Goal: Task Accomplishment & Management: Complete application form

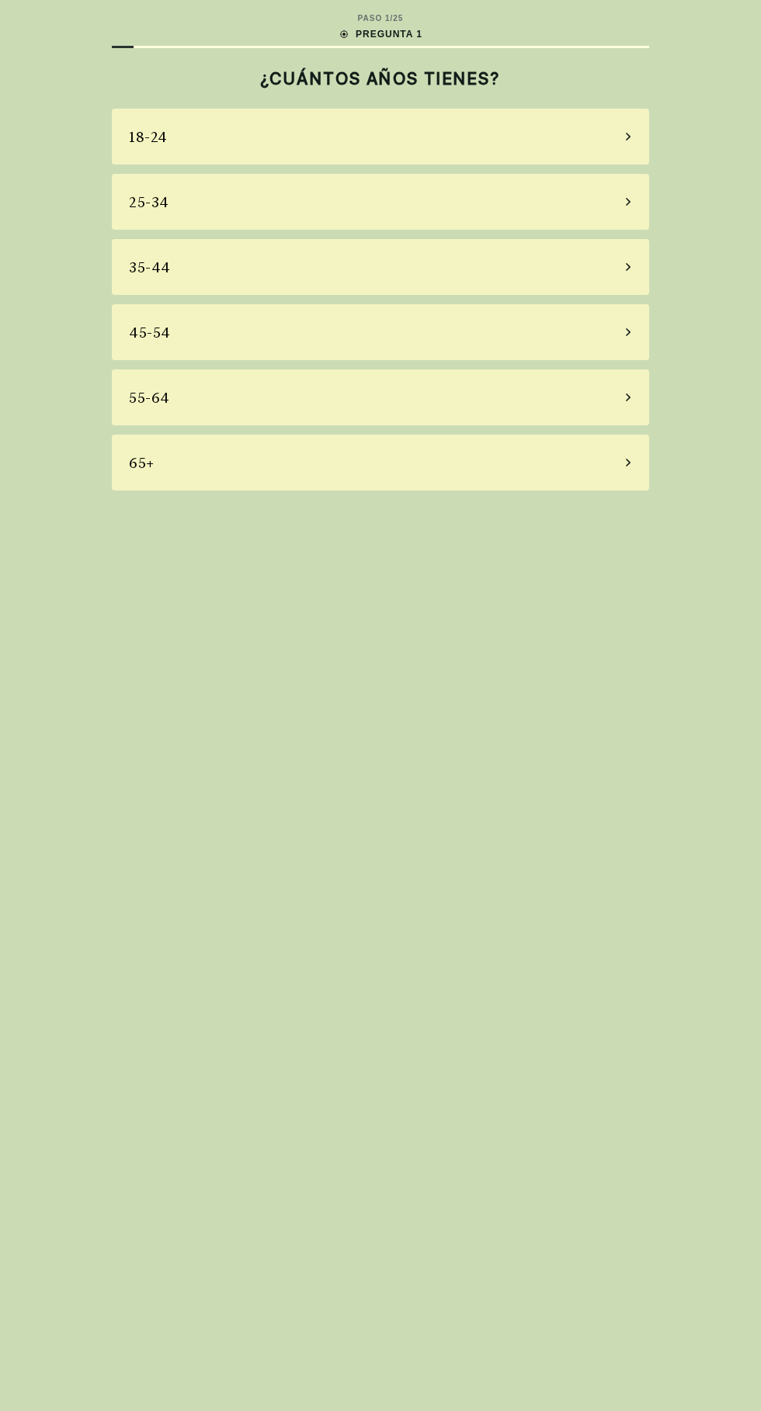
click at [166, 285] on div "35-44" at bounding box center [380, 267] width 537 height 56
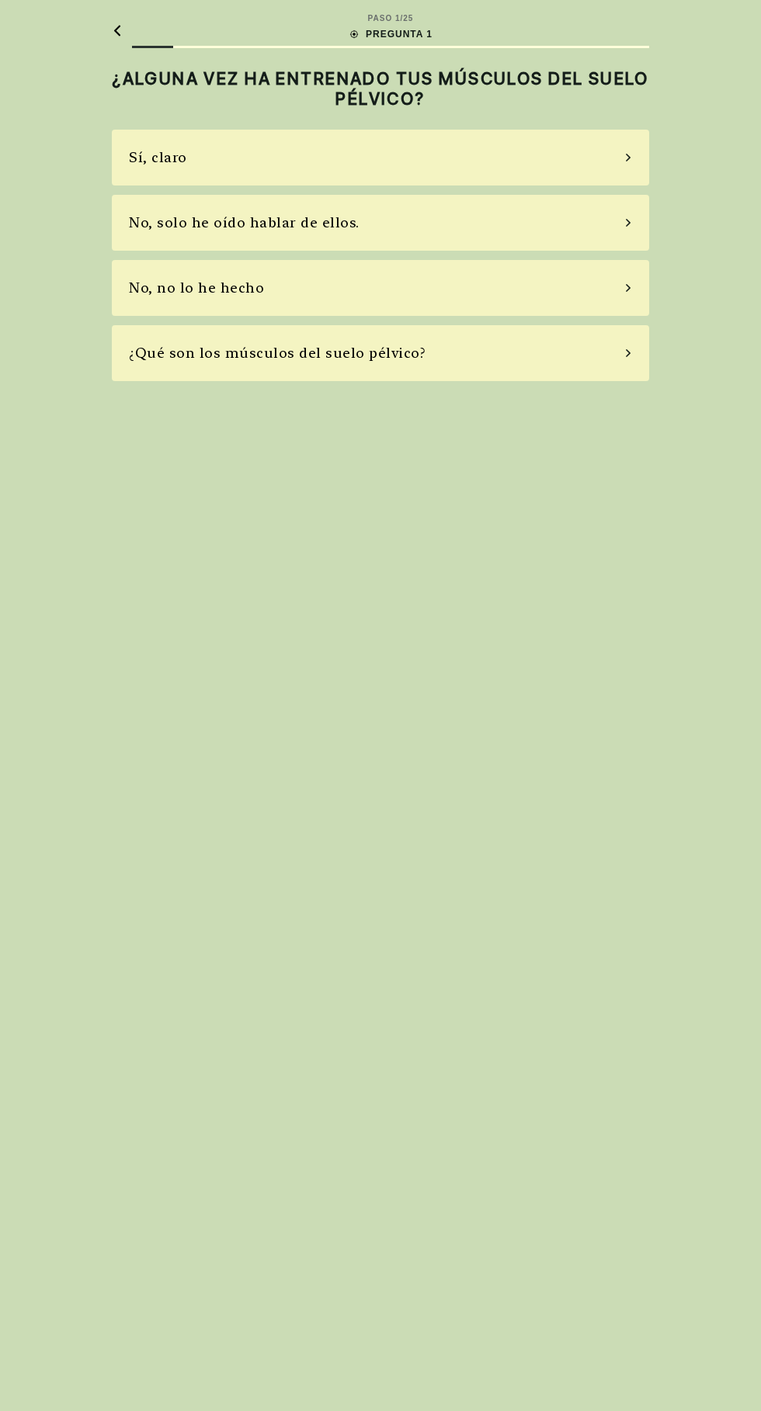
click at [365, 212] on div "No, solo he oído hablar de ellos." at bounding box center [380, 223] width 537 height 56
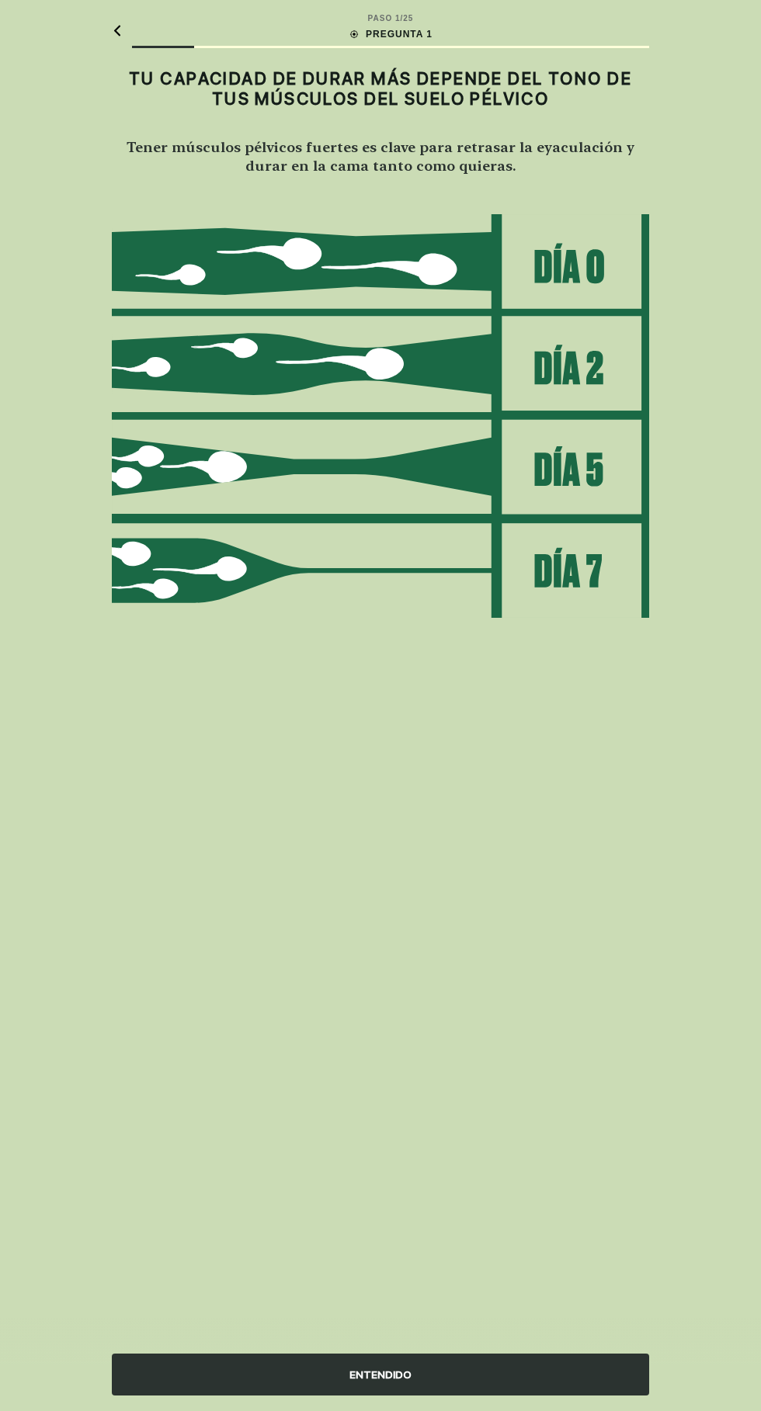
scroll to position [42, 0]
click at [463, 432] on img at bounding box center [380, 416] width 537 height 406
click at [613, 447] on img at bounding box center [380, 416] width 537 height 406
click at [546, 438] on img at bounding box center [380, 416] width 537 height 406
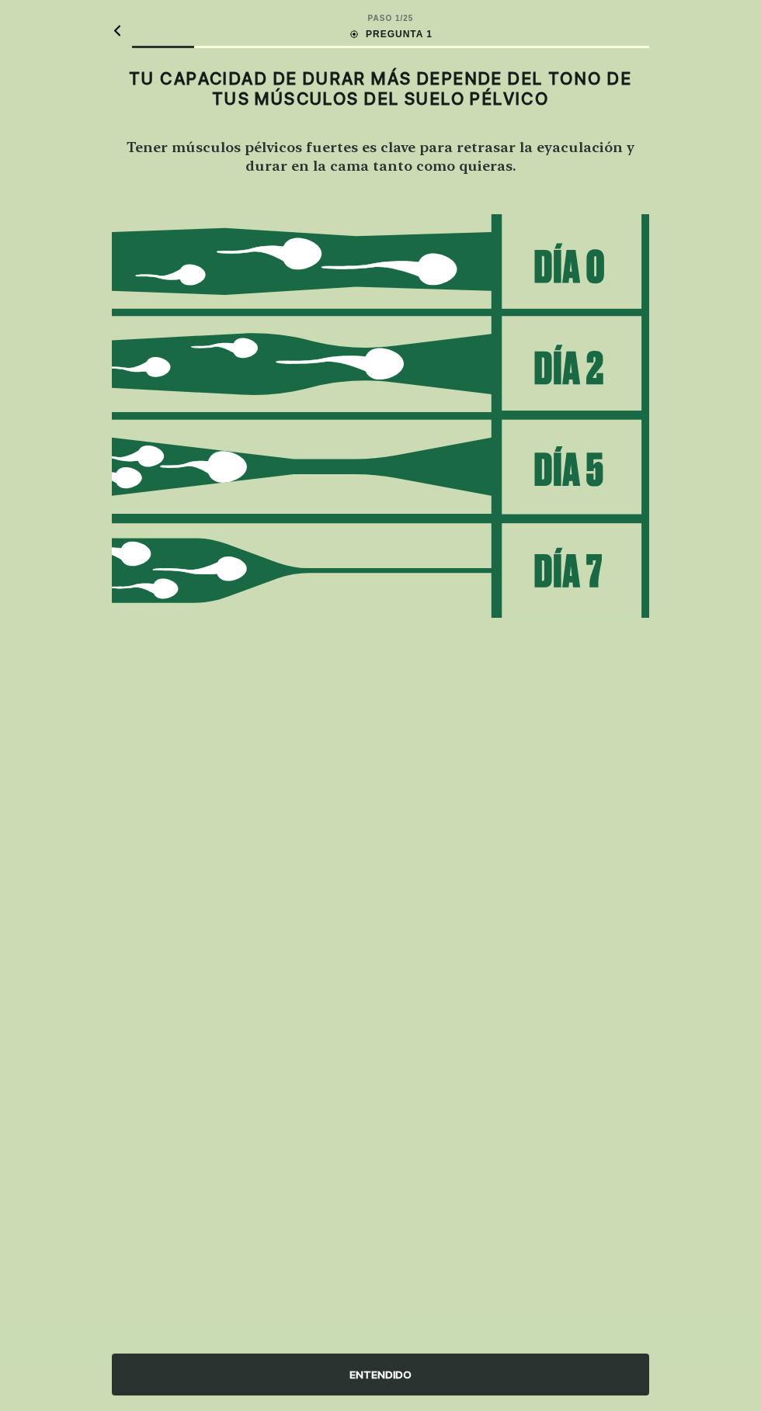
click at [420, 1374] on div "ENTENDIDO" at bounding box center [380, 1375] width 537 height 42
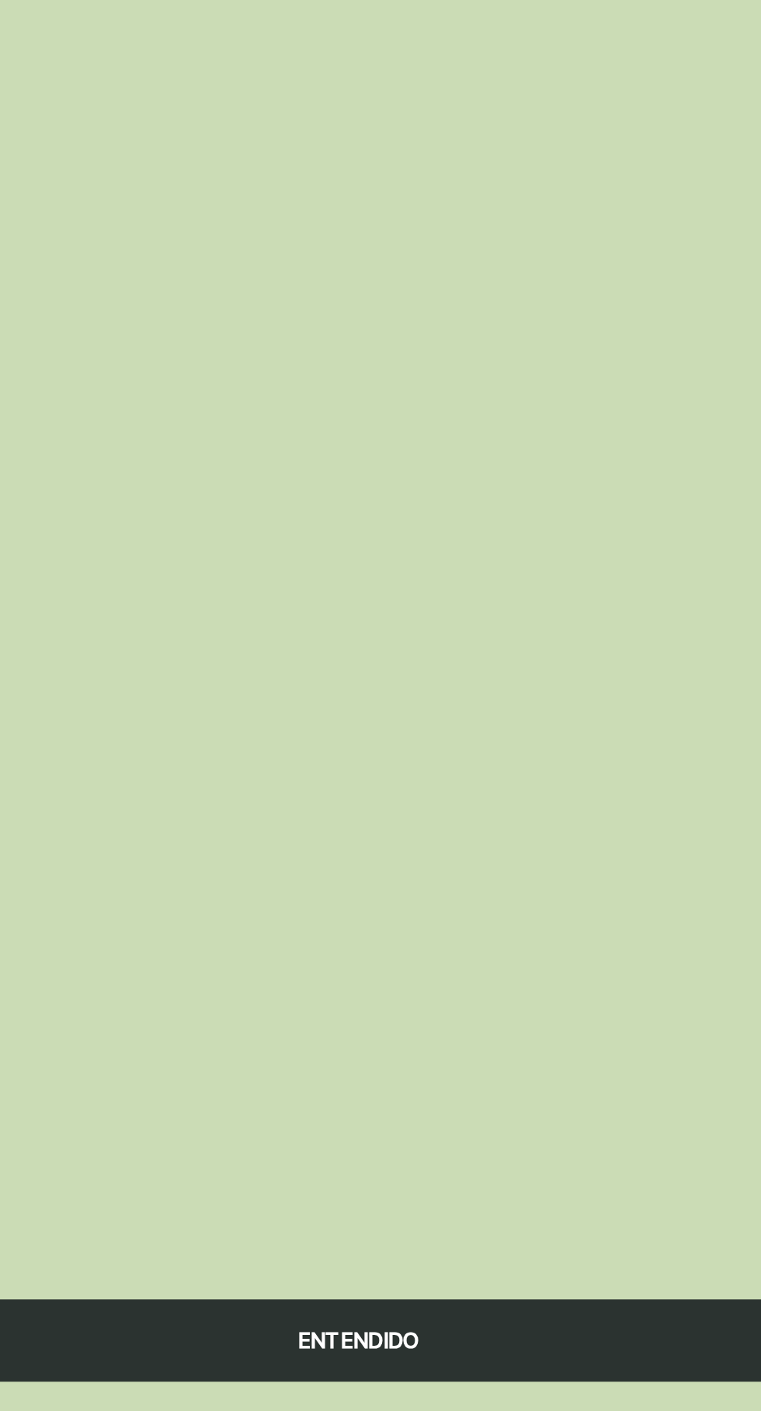
scroll to position [0, 0]
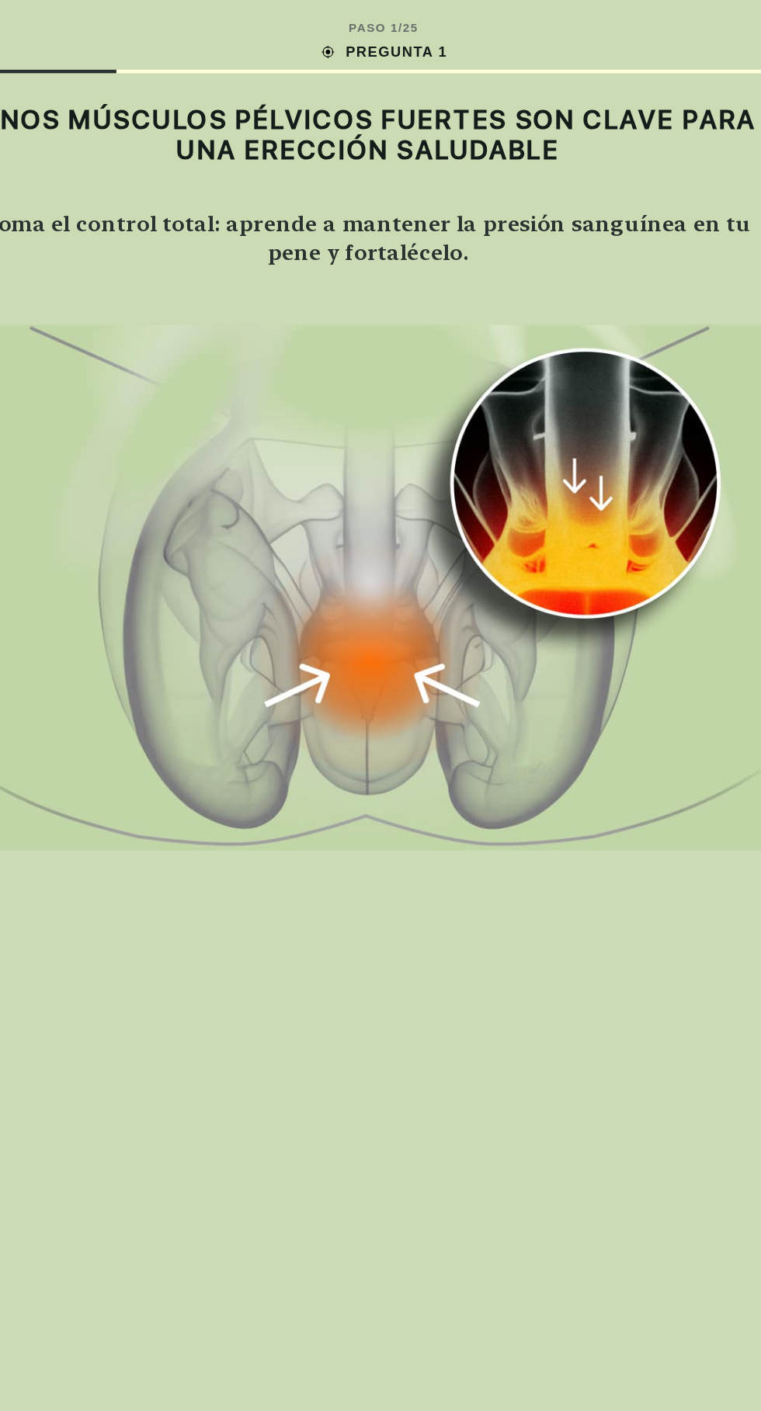
click at [581, 618] on div "ENTENDIDO" at bounding box center [380, 432] width 537 height 439
click at [511, 736] on div "PASO 1 / 25 PREGUNTA 1 UNOS MÚSCULOS PÉLVICOS FUERTES SON CLAVE PARA UNA ERECCI…" at bounding box center [380, 705] width 761 height 1411
click at [609, 583] on div "ENTENDIDO" at bounding box center [380, 432] width 537 height 439
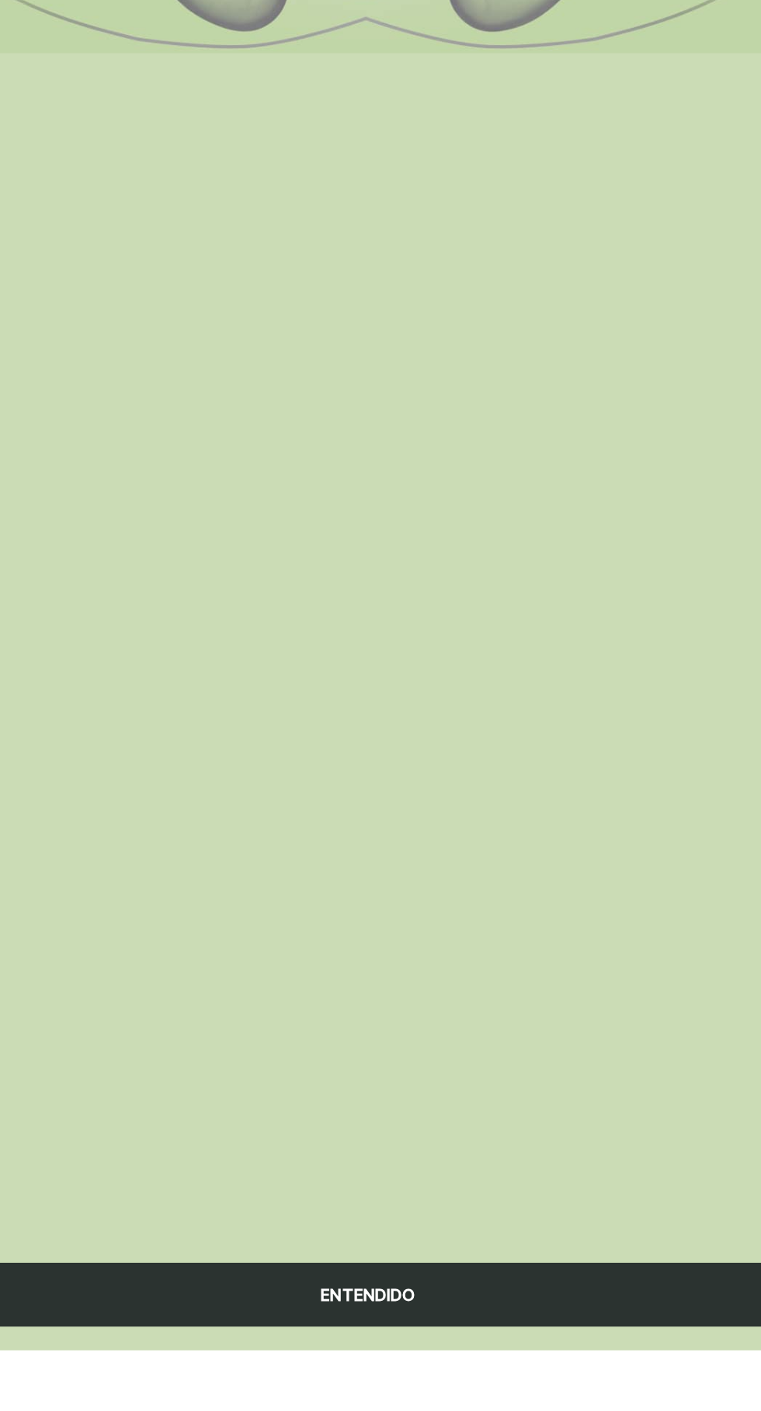
click at [427, 1396] on div "ENTENDIDO" at bounding box center [380, 1375] width 537 height 42
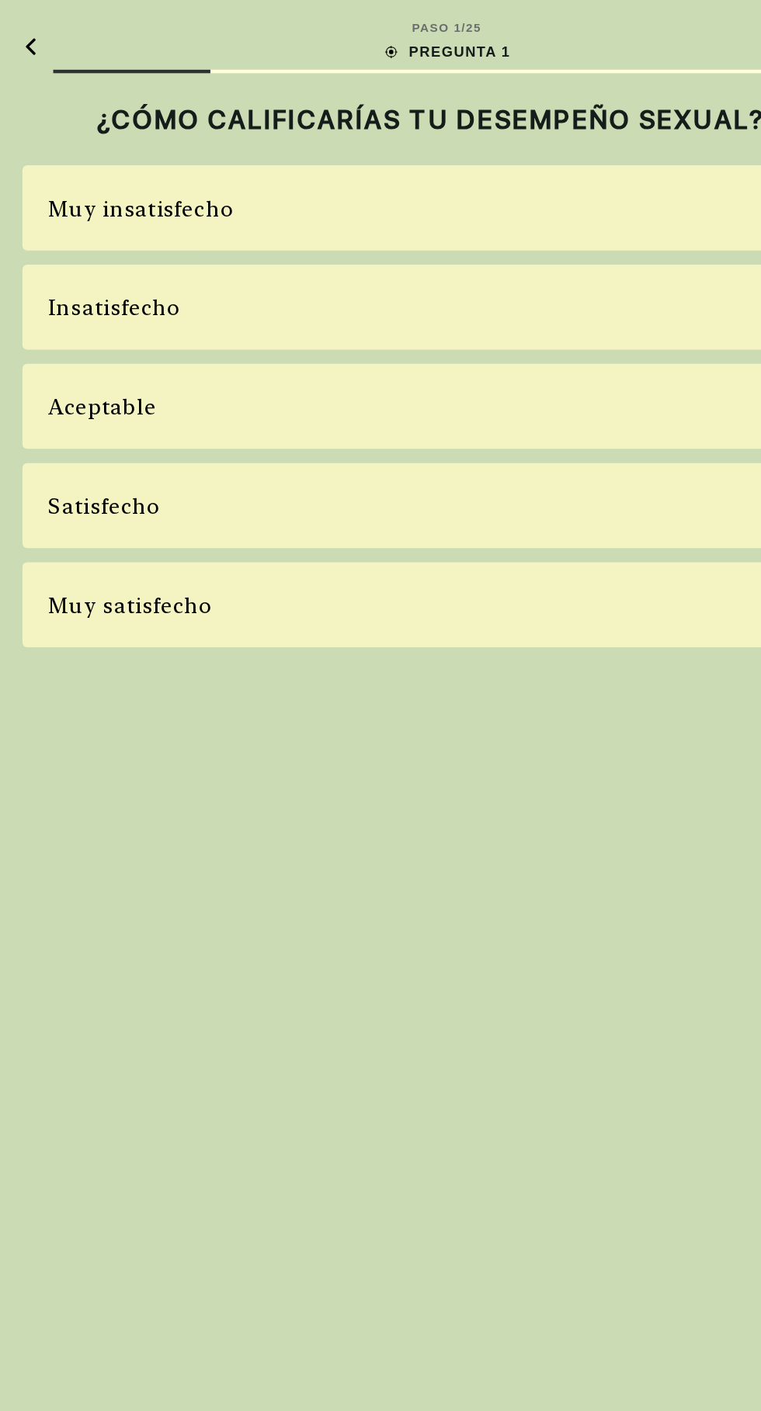
click at [151, 266] on font "Aceptable" at bounding box center [164, 267] width 71 height 16
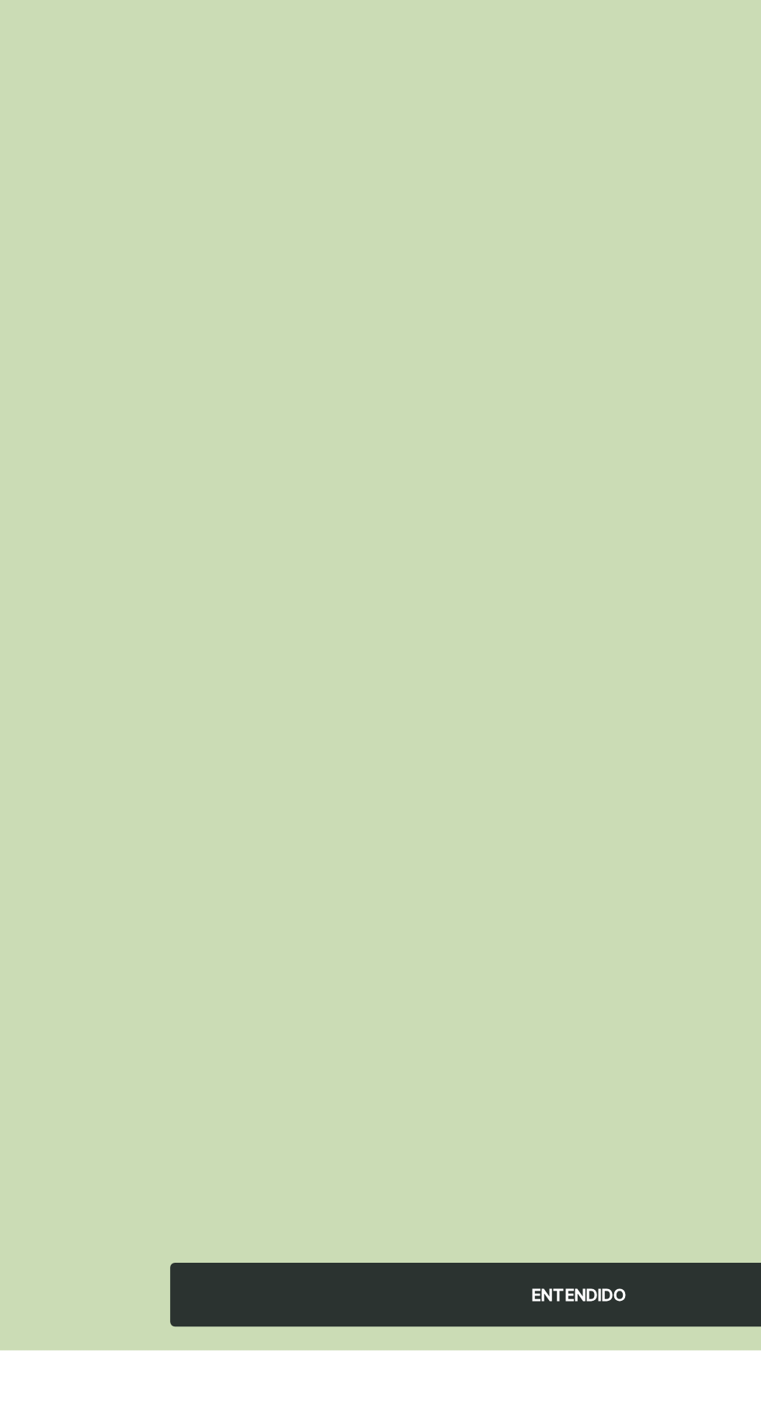
click at [390, 1381] on font "ENTENDIDO" at bounding box center [380, 1374] width 62 height 12
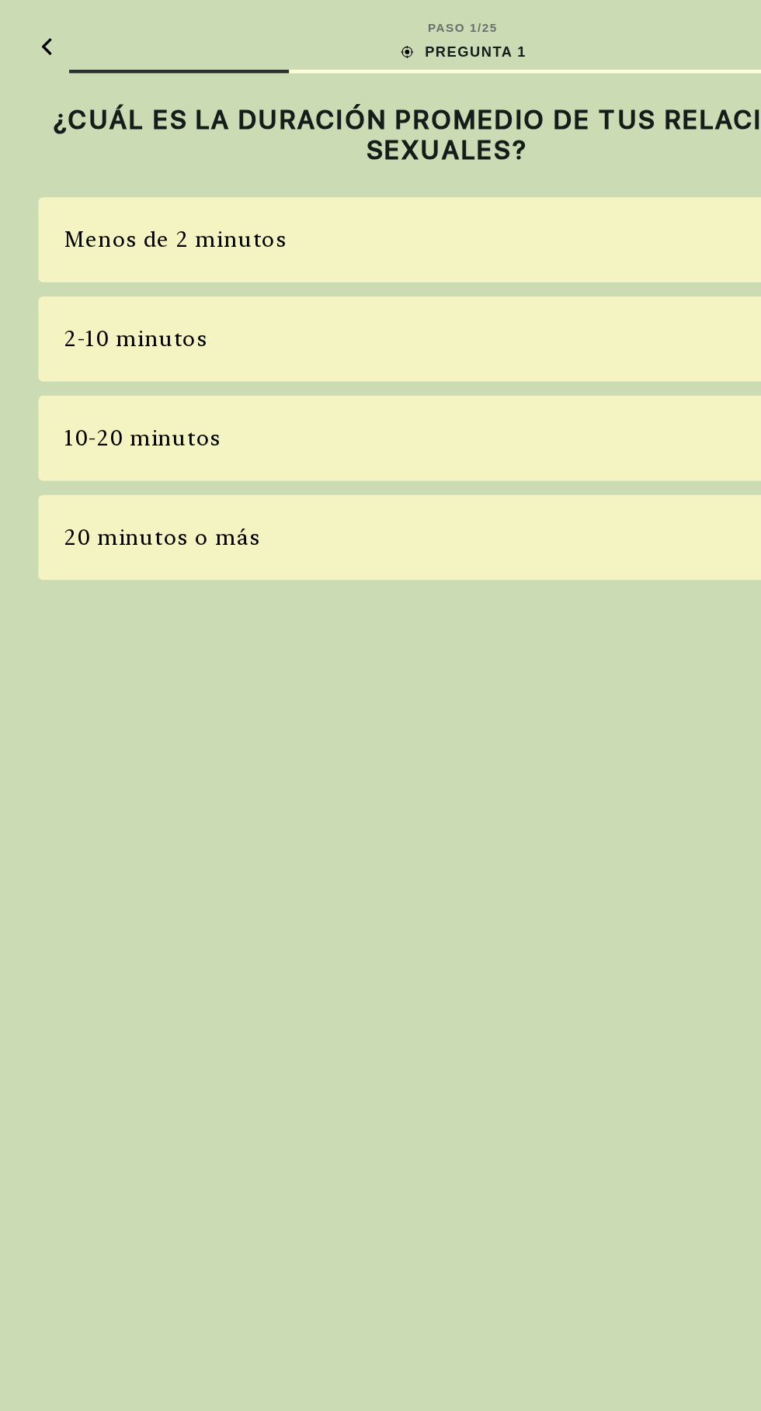
click at [147, 308] on div "10-20 minutos" at bounding box center [380, 288] width 537 height 56
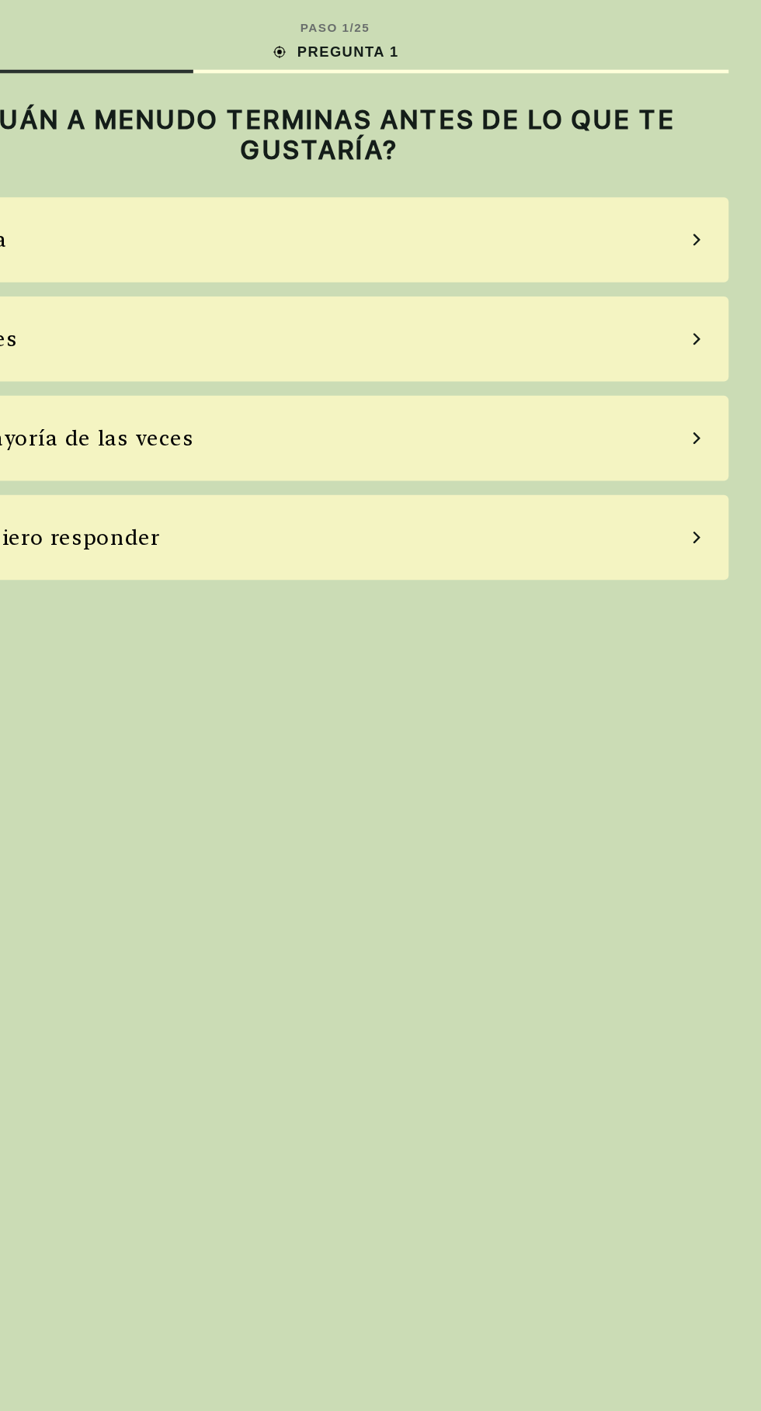
click at [183, 310] on div "La mayoría de las veces" at bounding box center [380, 288] width 537 height 56
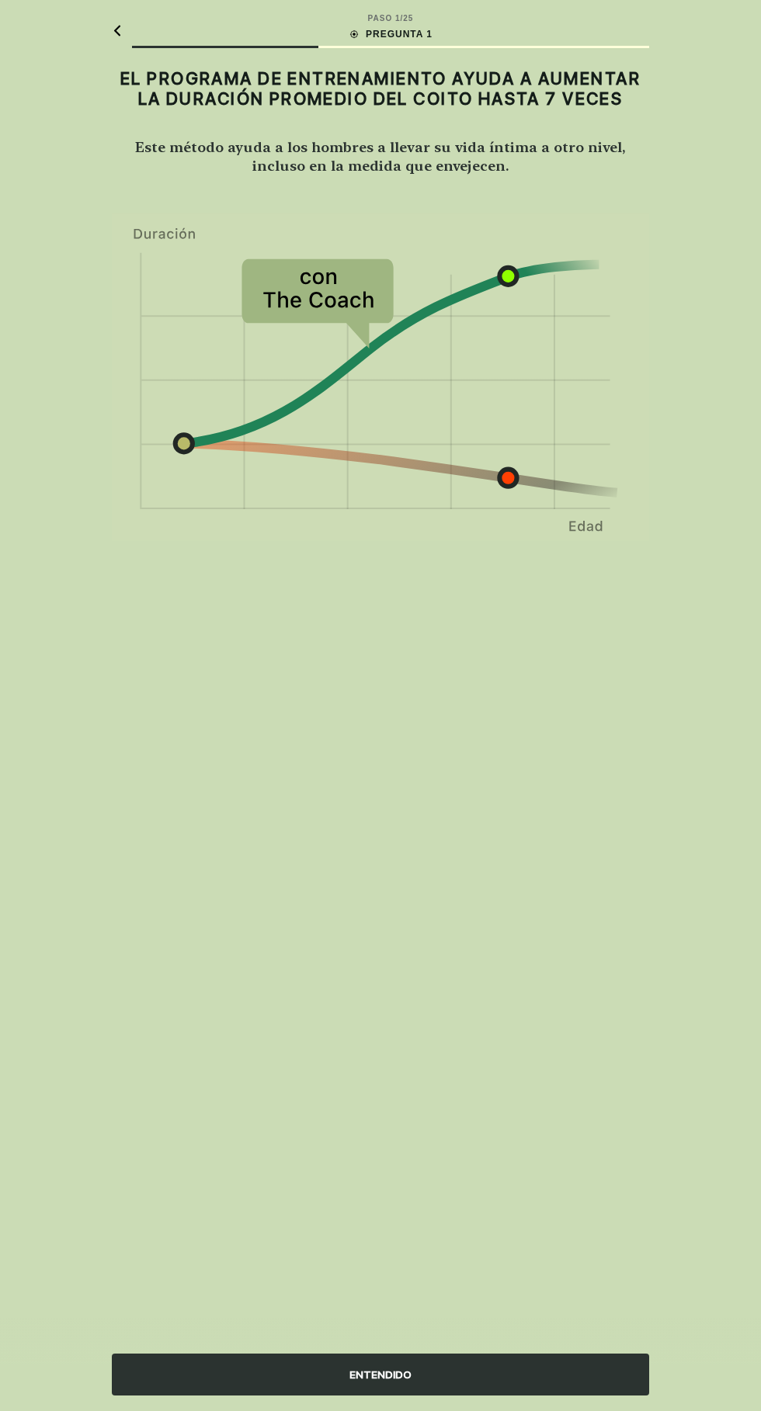
click at [418, 1374] on div "ENTENDIDO" at bounding box center [380, 1375] width 537 height 42
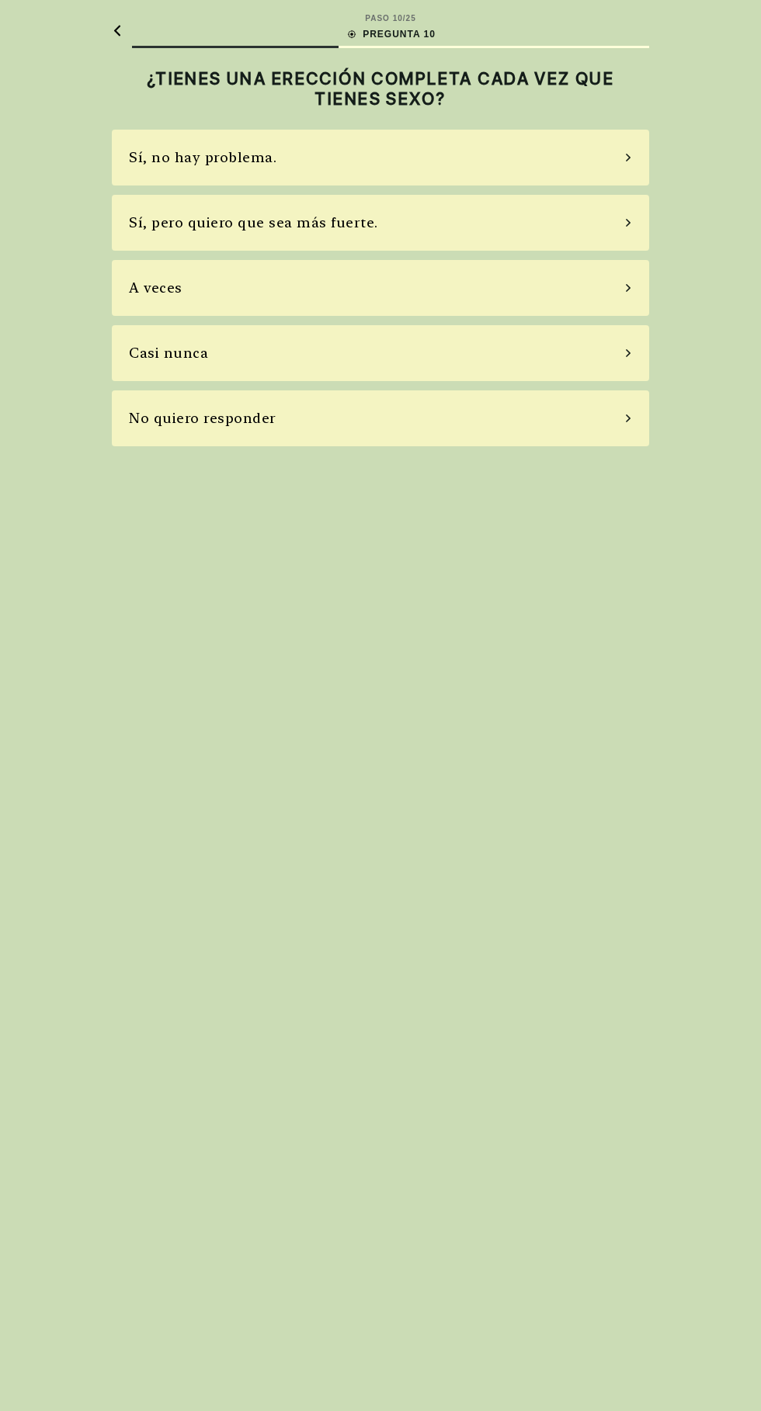
click at [408, 208] on div "Sí, pero quiero que sea más fuerte." at bounding box center [380, 223] width 537 height 56
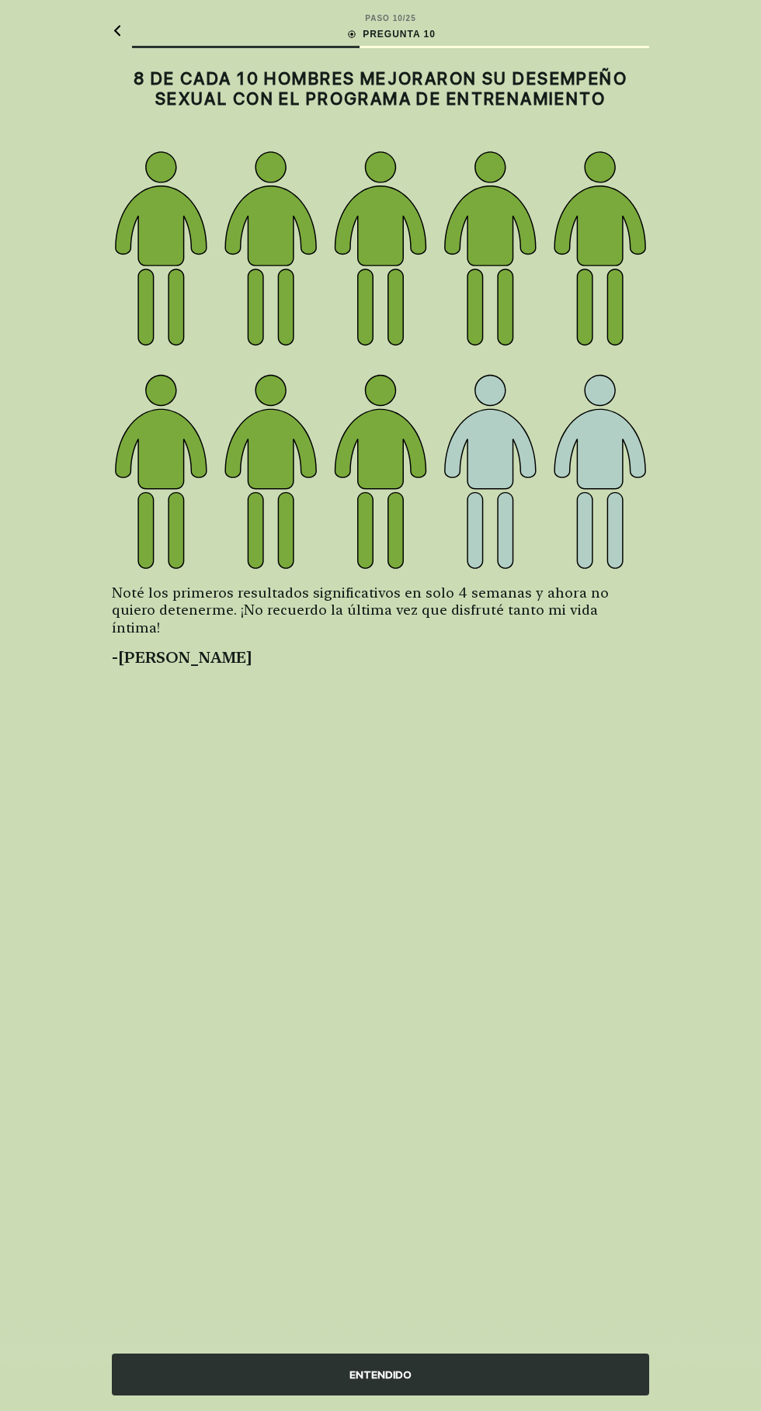
click at [425, 1370] on div "ENTENDIDO" at bounding box center [380, 1375] width 537 height 42
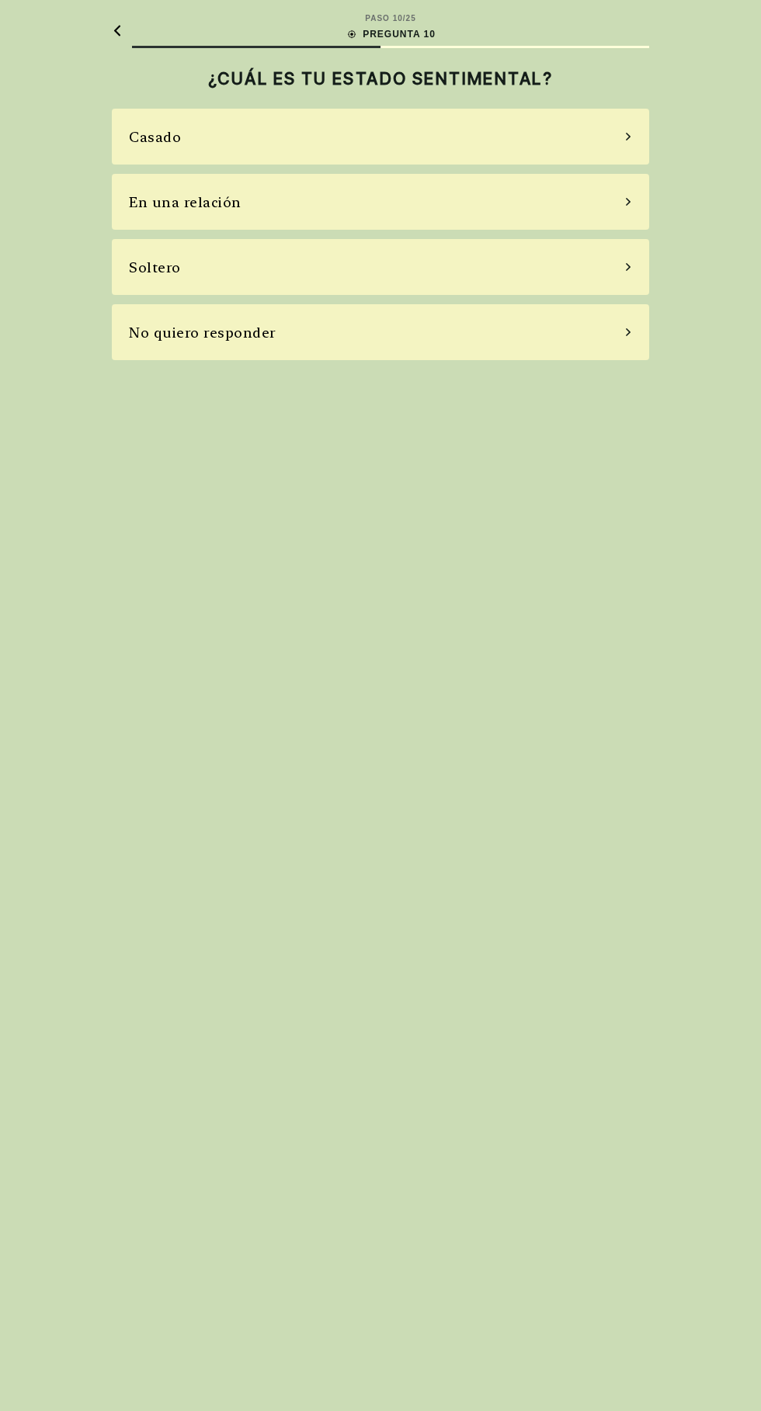
click at [284, 144] on div "Casado" at bounding box center [380, 137] width 537 height 56
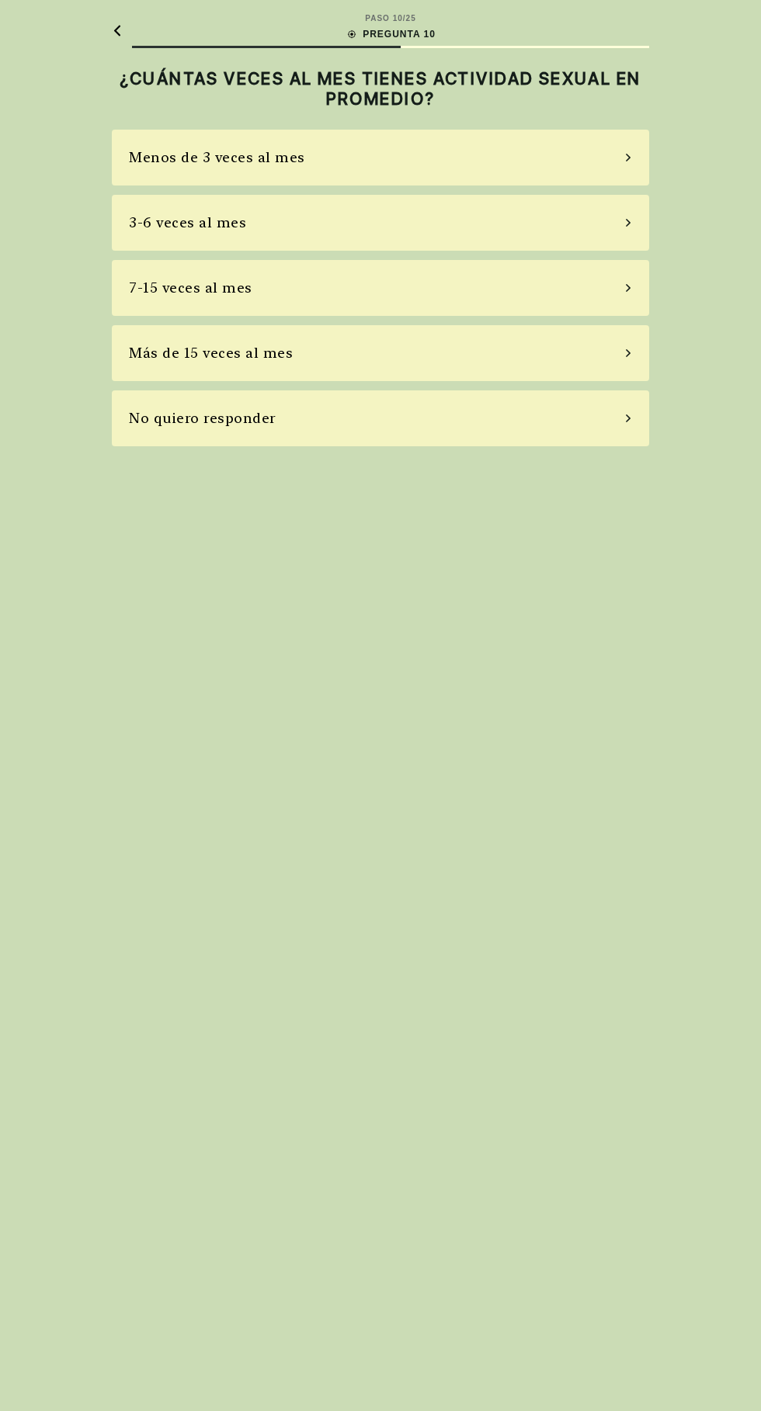
click at [286, 298] on div "7-15 veces al mes" at bounding box center [380, 288] width 537 height 56
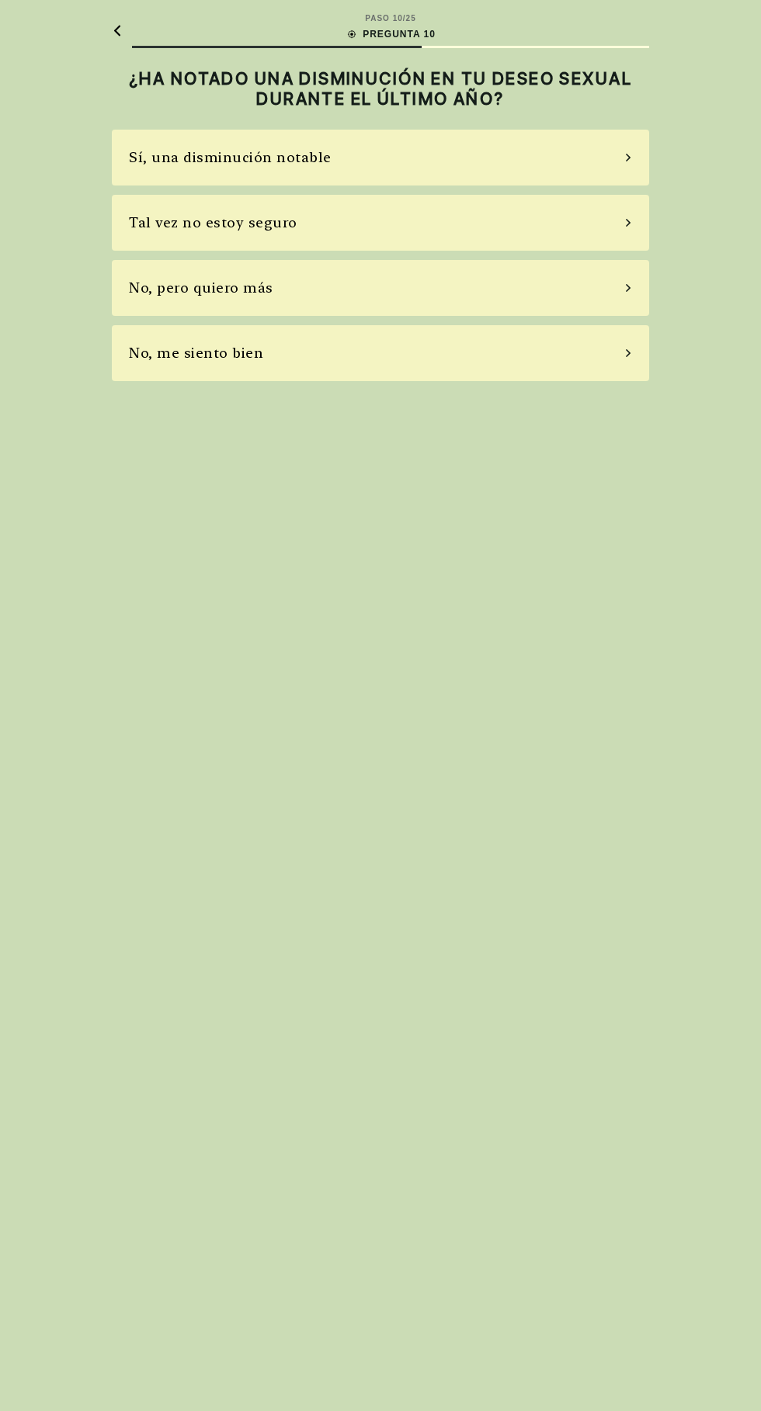
click at [252, 378] on div "No, me siento bien" at bounding box center [380, 353] width 537 height 56
click at [300, 311] on div "No, no tomo" at bounding box center [380, 288] width 537 height 56
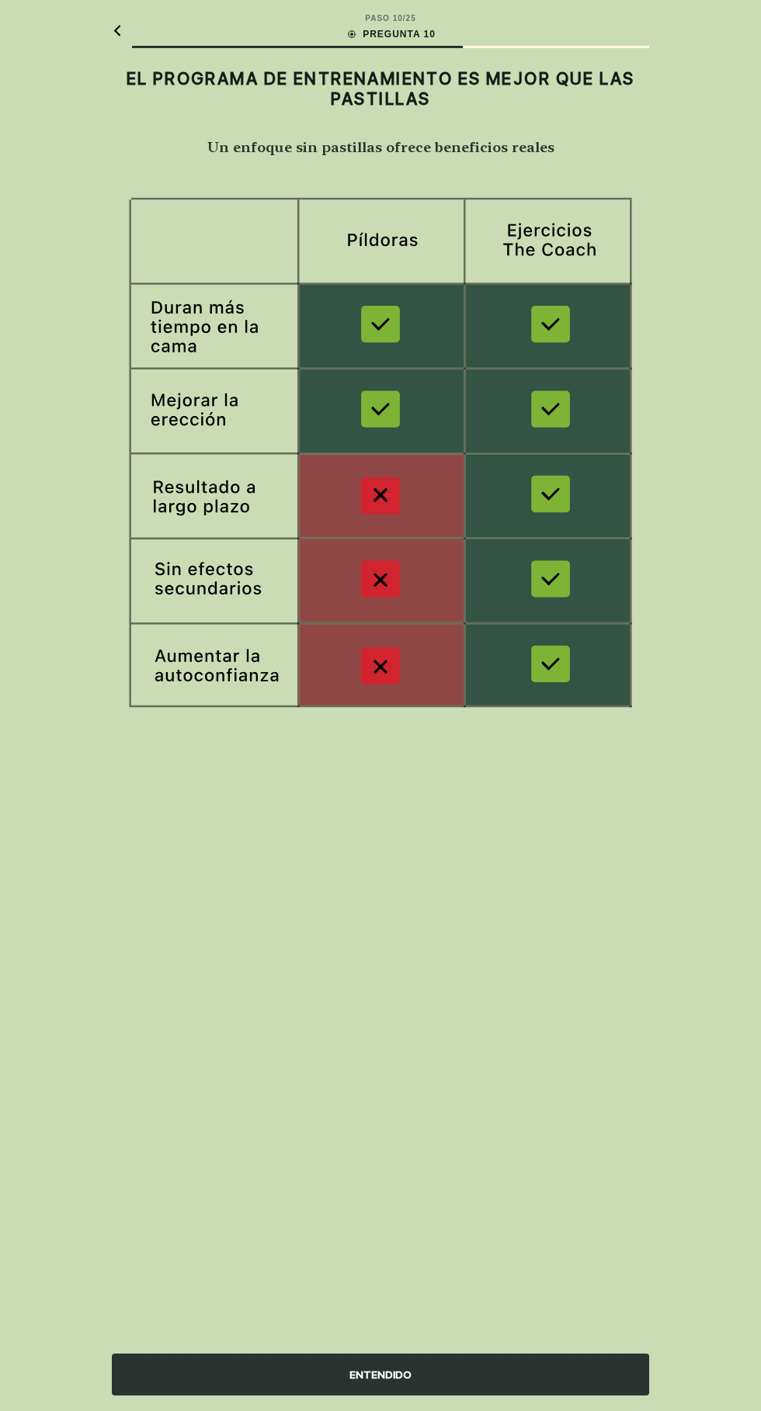
click at [411, 1396] on div "ENTENDIDO" at bounding box center [380, 1375] width 537 height 42
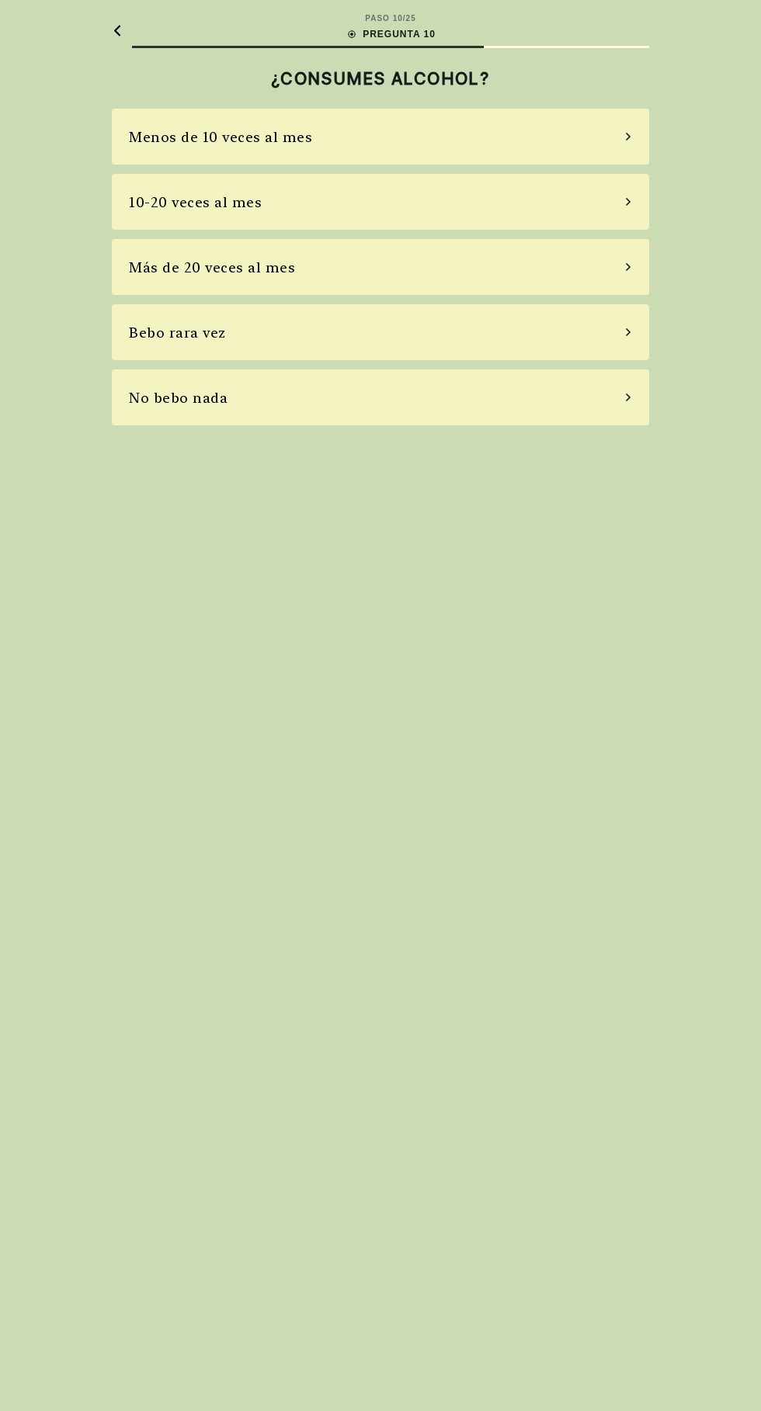
click at [744, 637] on div "PASO 10 / 25 PREGUNTA 10 ¿CONSUMES ALCOHOL? Menos de 10 veces al mes 10-20 vece…" at bounding box center [380, 705] width 761 height 1411
click at [226, 327] on div "Bebo rara vez" at bounding box center [380, 332] width 537 height 56
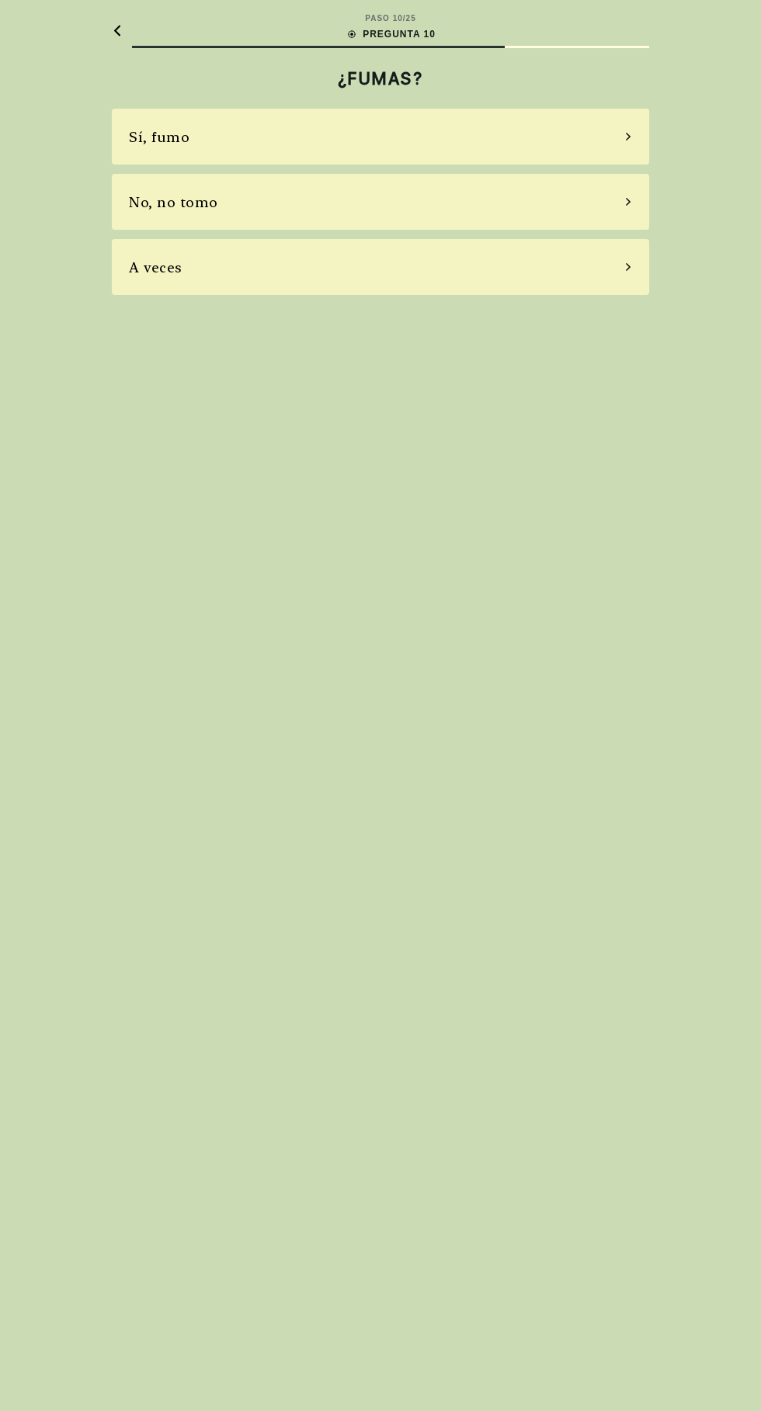
click at [264, 199] on div "No, no tomo" at bounding box center [380, 202] width 537 height 56
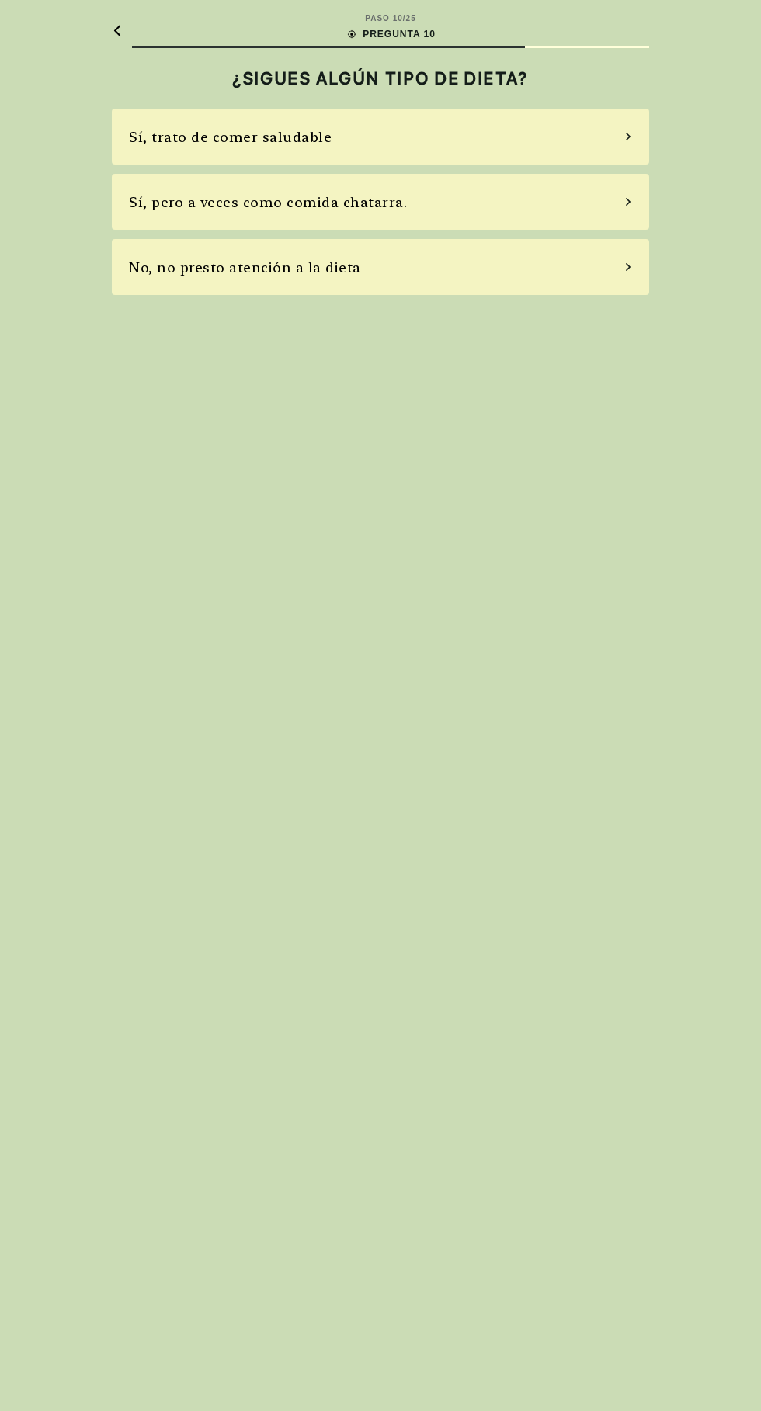
click at [321, 211] on div "Sí, pero a veces como comida chatarra." at bounding box center [268, 202] width 278 height 21
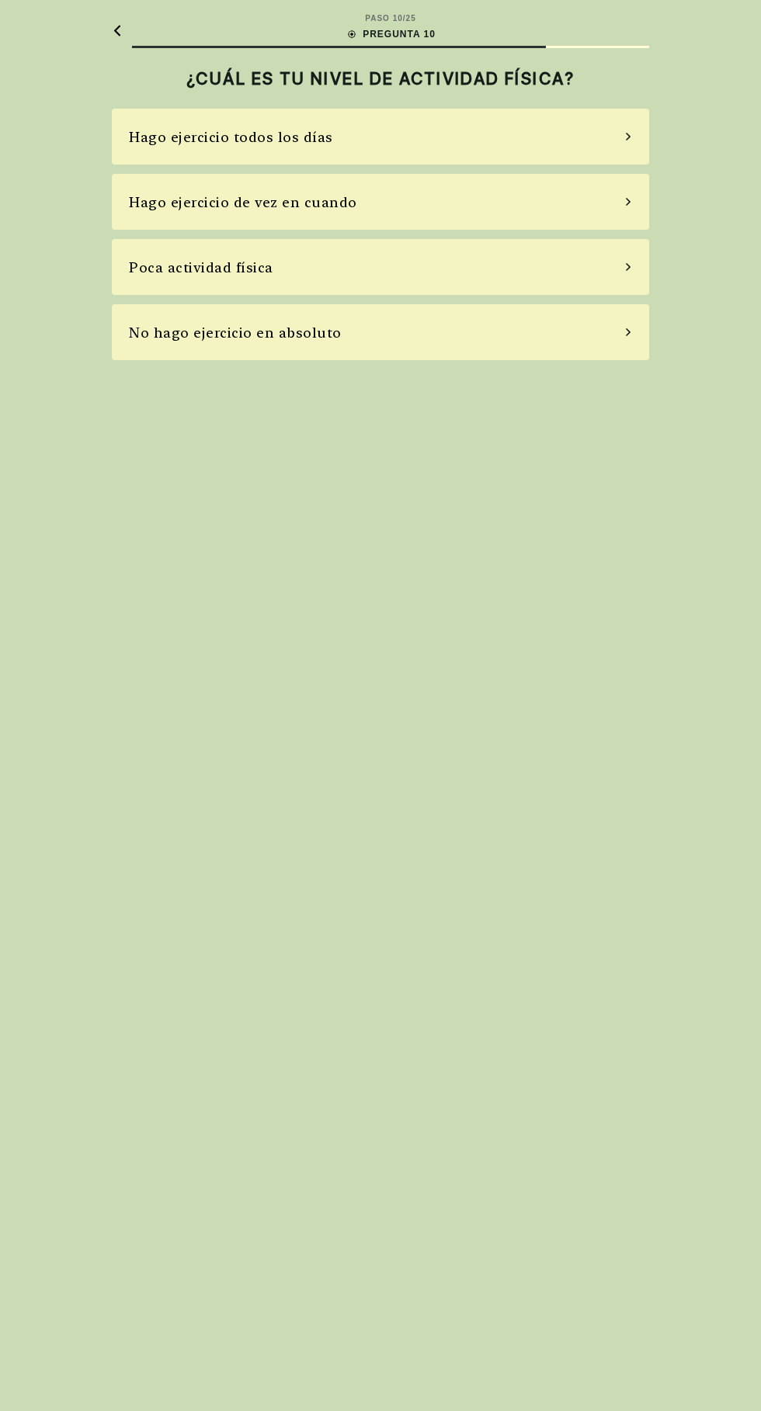
click at [221, 260] on font "Poca actividad física" at bounding box center [201, 267] width 144 height 16
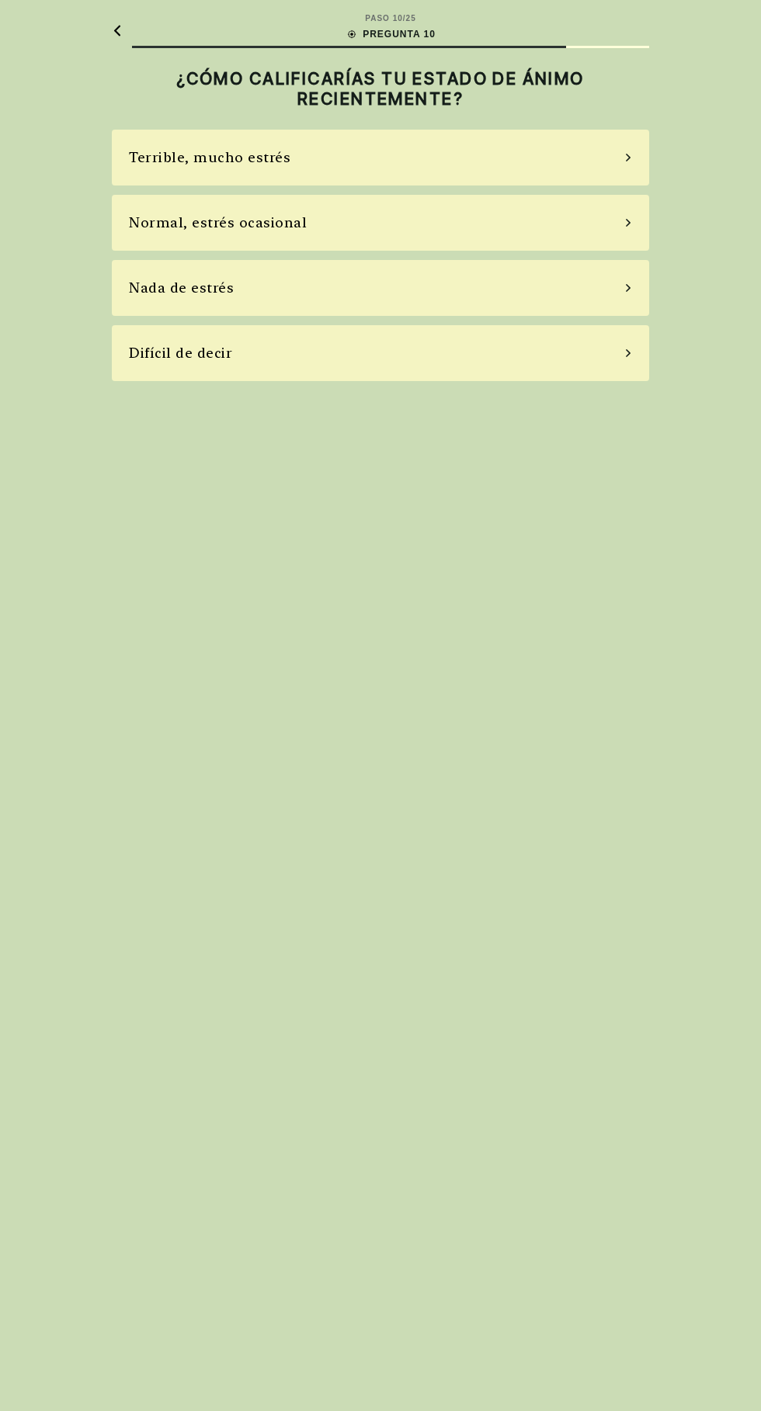
click at [265, 216] on font "Normal, estrés ocasional" at bounding box center [218, 222] width 178 height 16
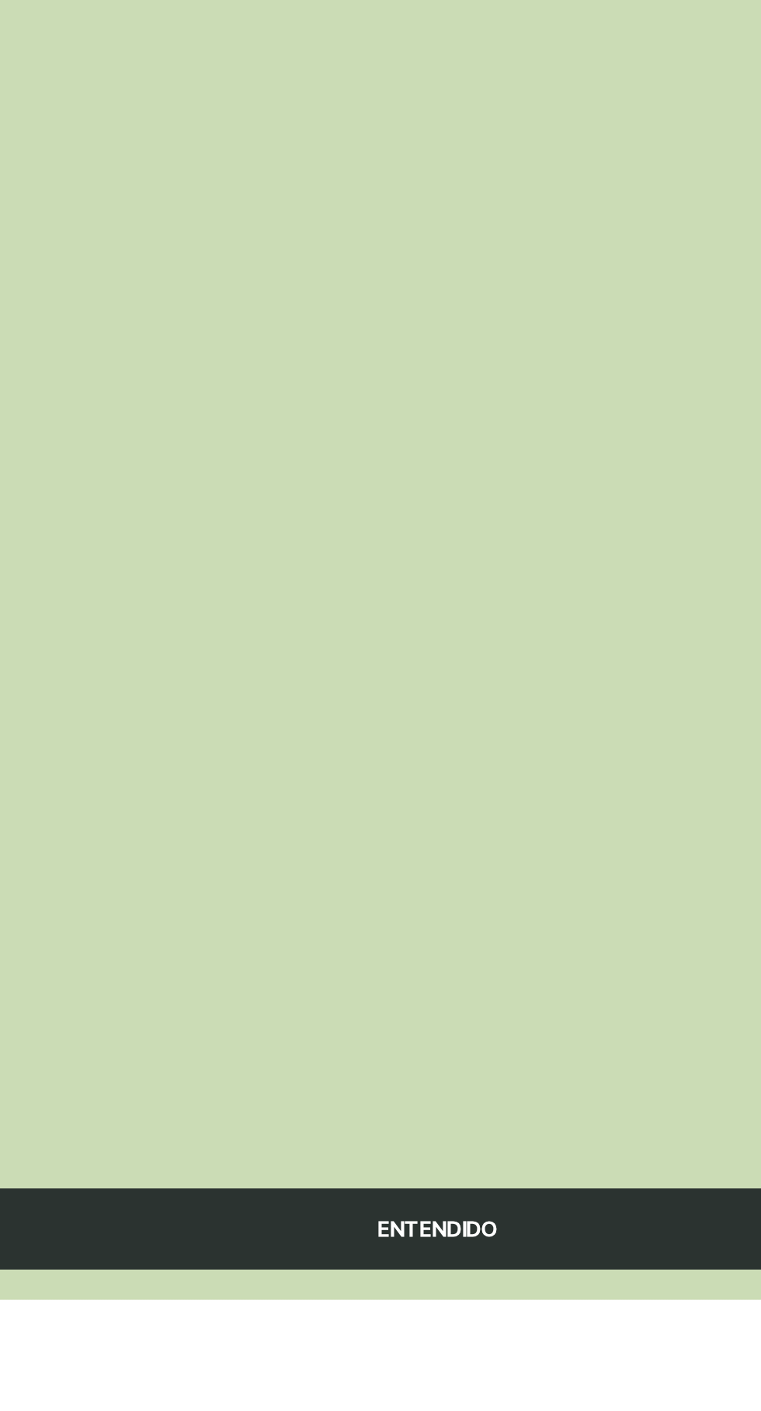
click at [388, 1381] on font "ENTENDIDO" at bounding box center [380, 1374] width 62 height 12
click at [422, 1396] on div "ENTENDIDO" at bounding box center [380, 1375] width 537 height 42
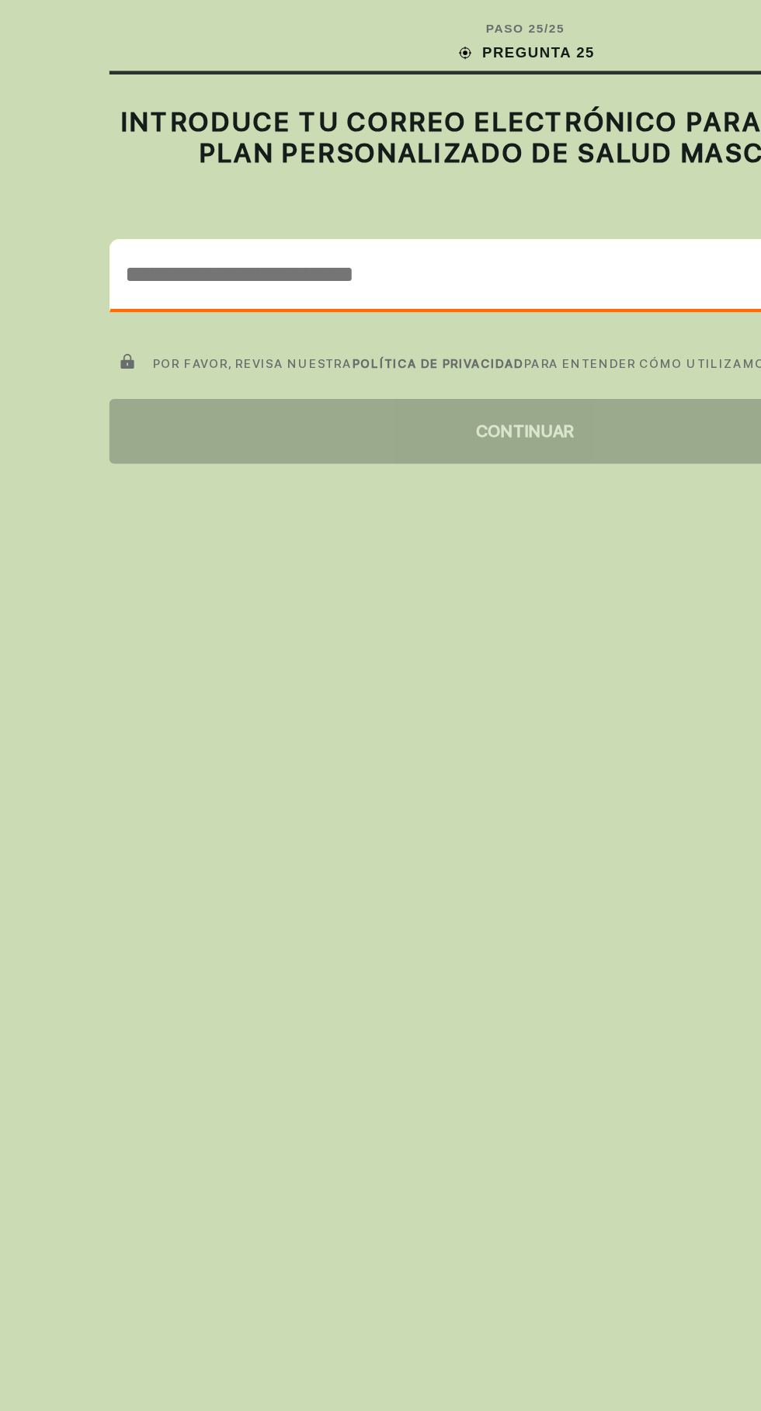
click at [259, 182] on input "email" at bounding box center [381, 177] width 536 height 45
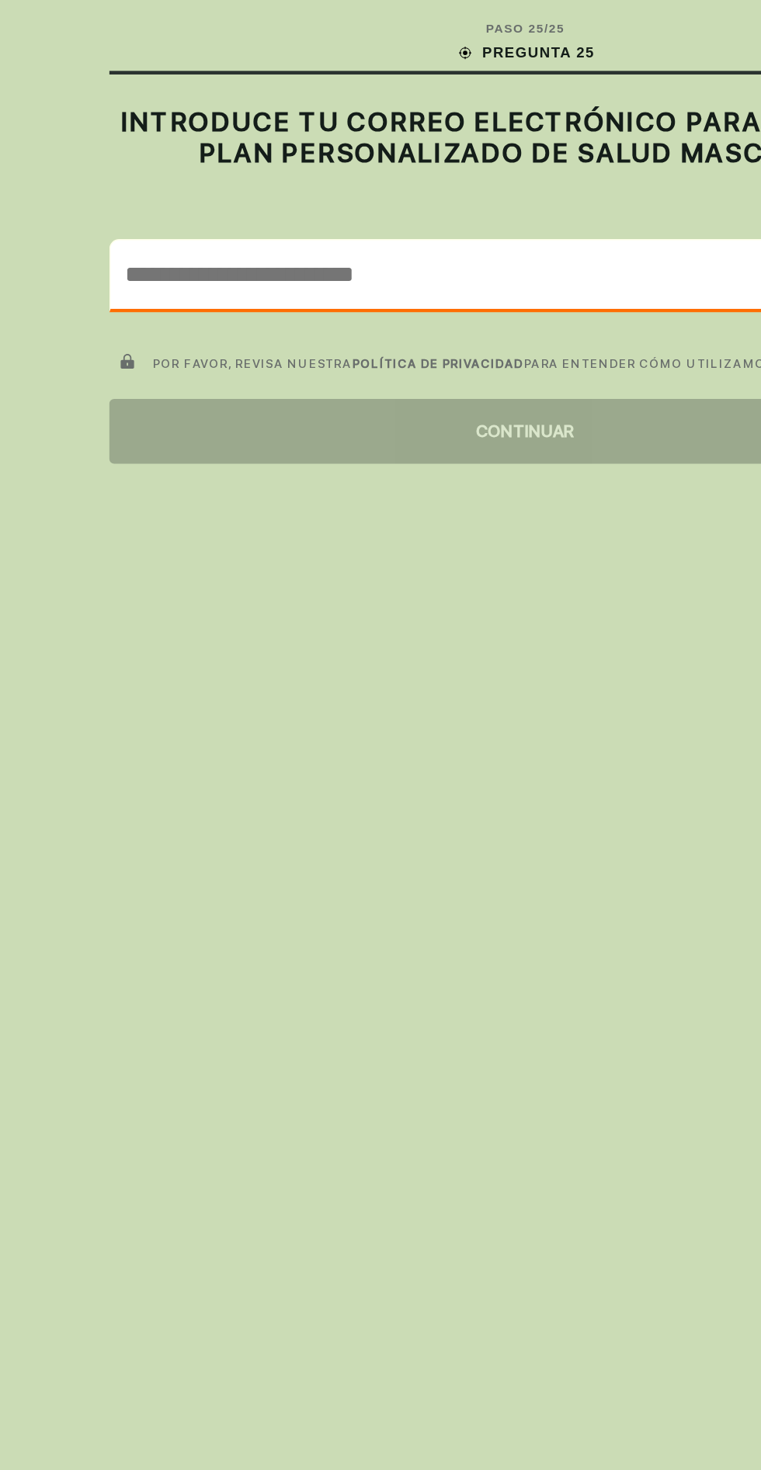
type input "*"
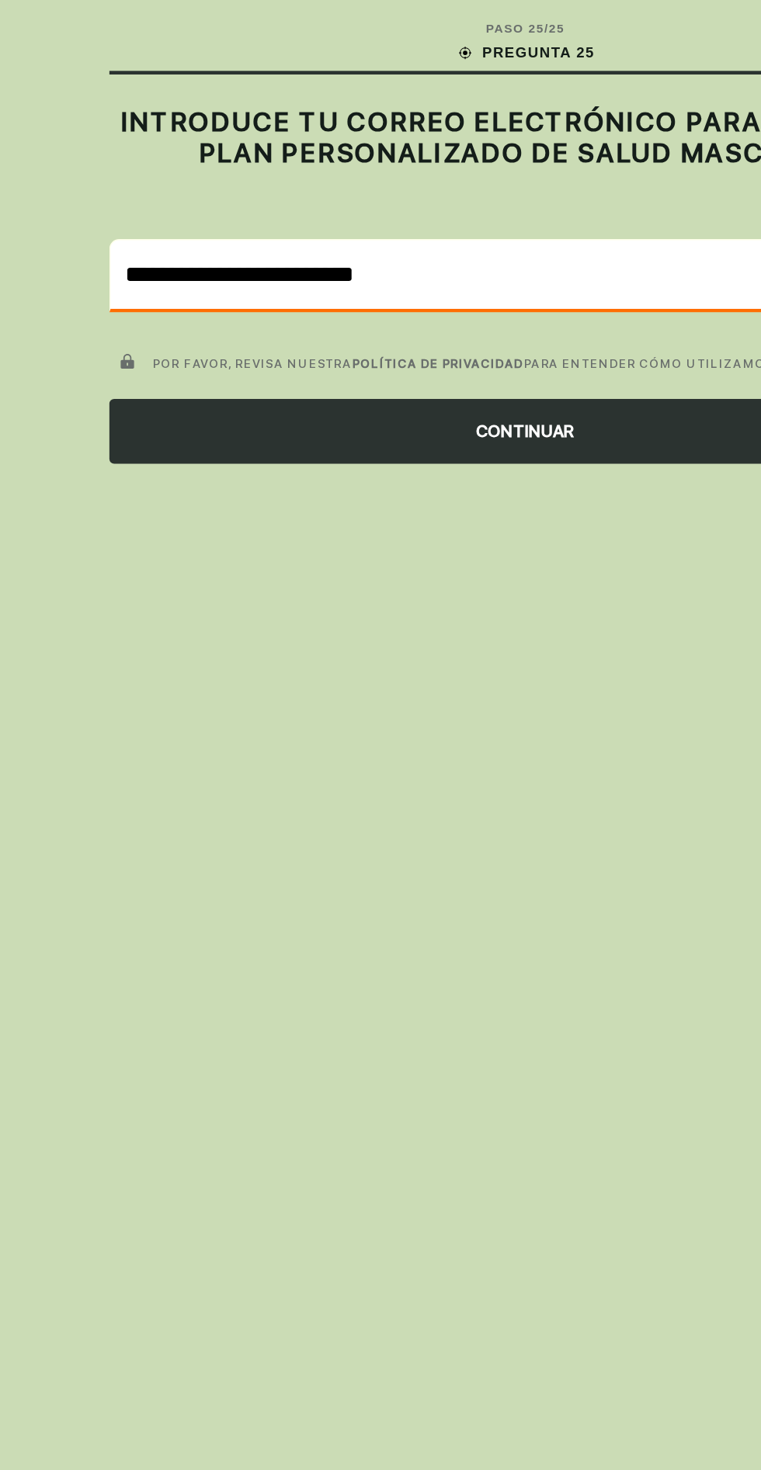
type input "**********"
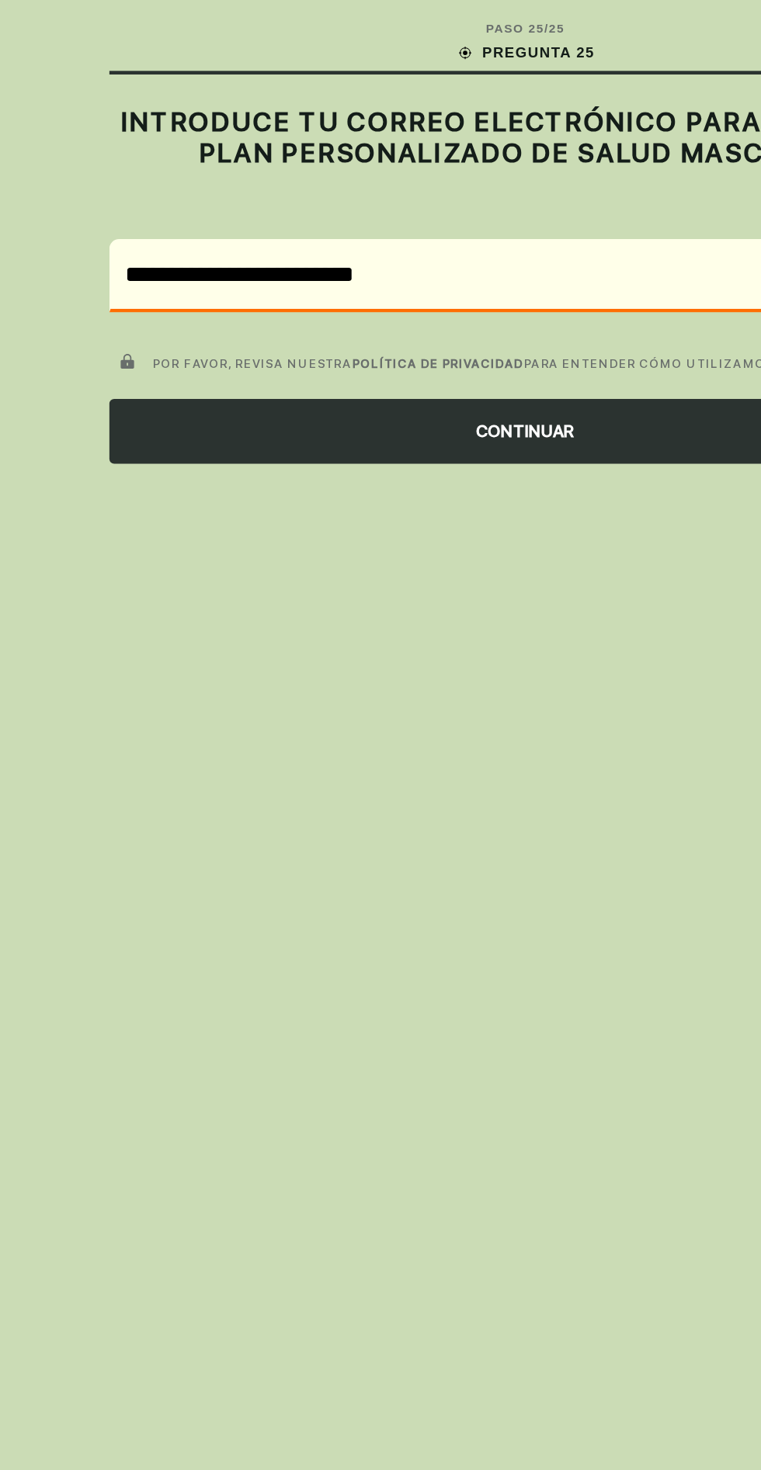
click at [382, 275] on font "CONTINUAR" at bounding box center [381, 278] width 64 height 12
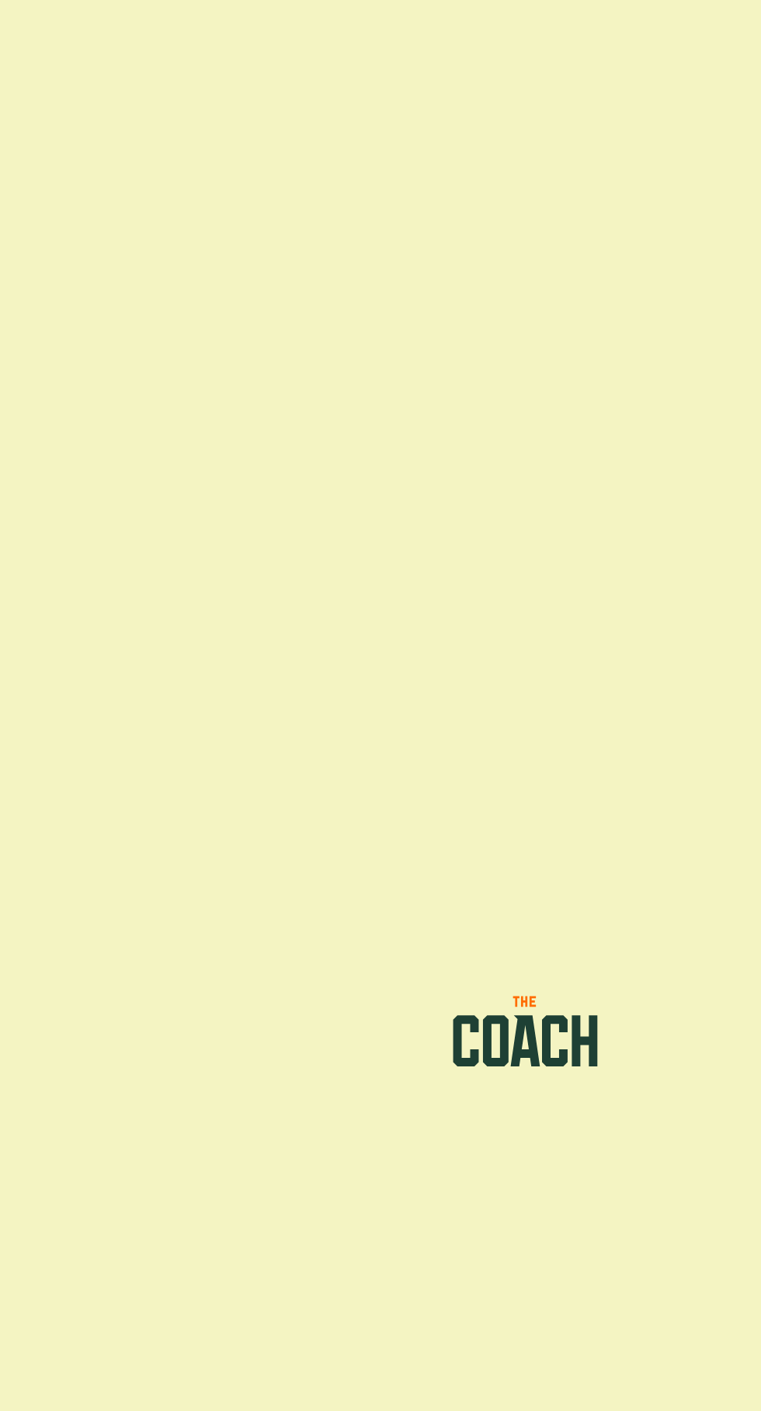
click at [393, 729] on icon at bounding box center [399, 711] width 16 height 33
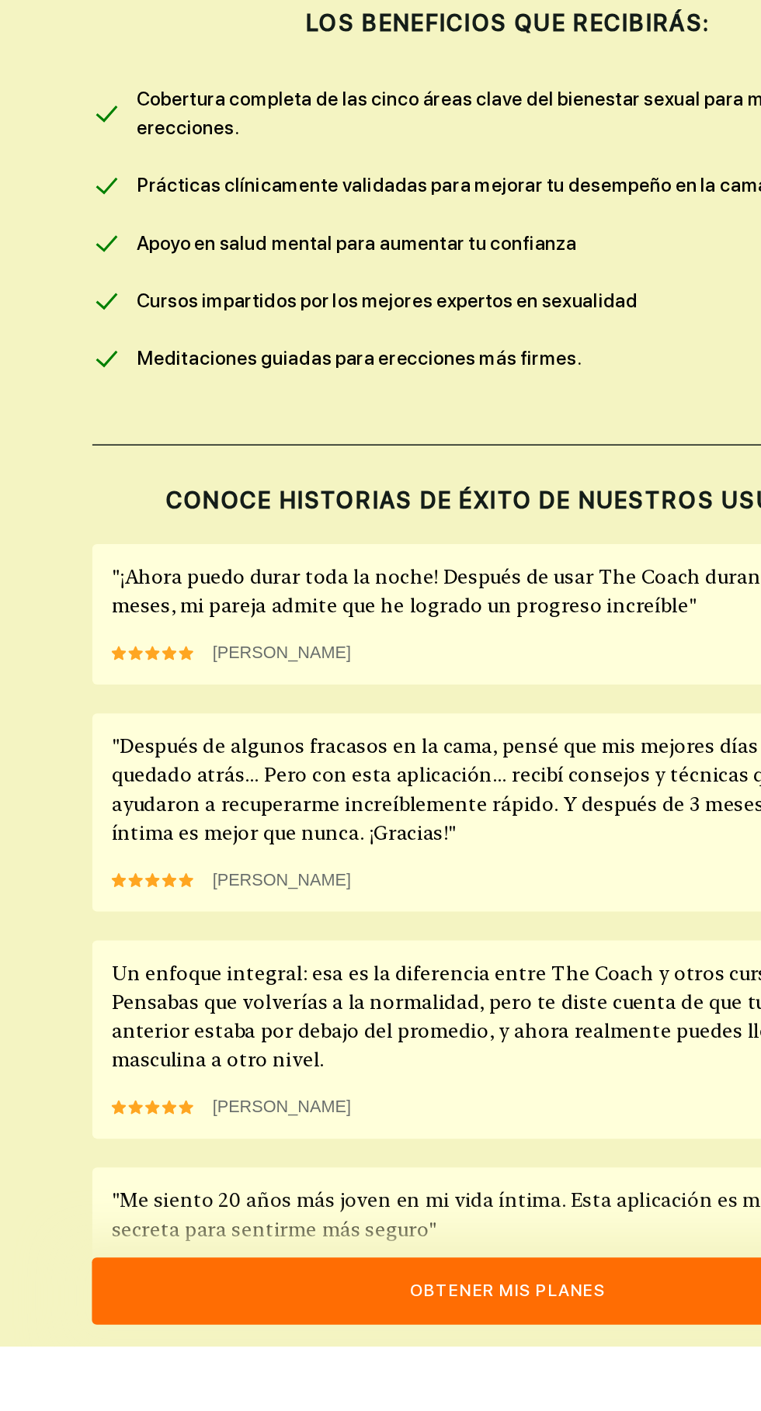
scroll to position [507, 0]
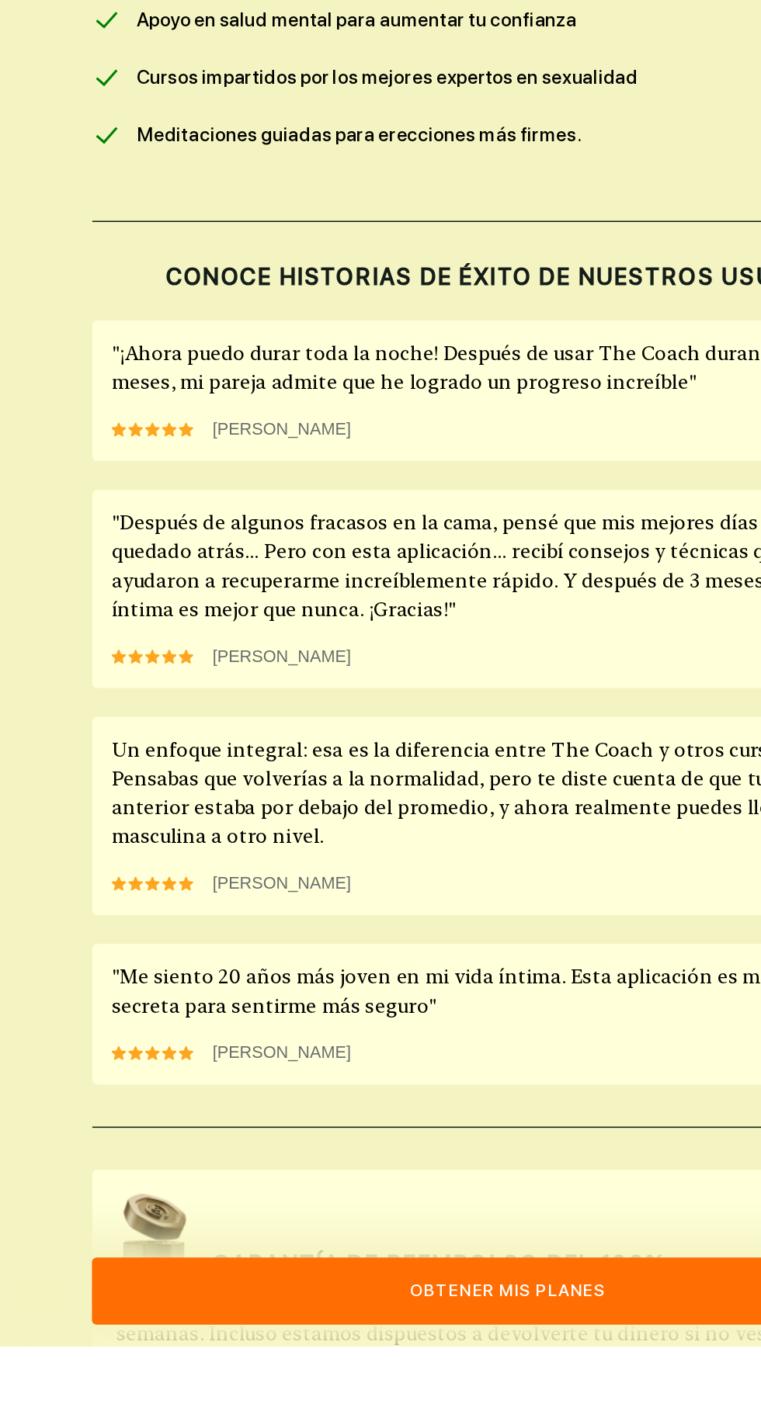
click at [412, 1381] on font "Obtener mis planes" at bounding box center [380, 1374] width 127 height 12
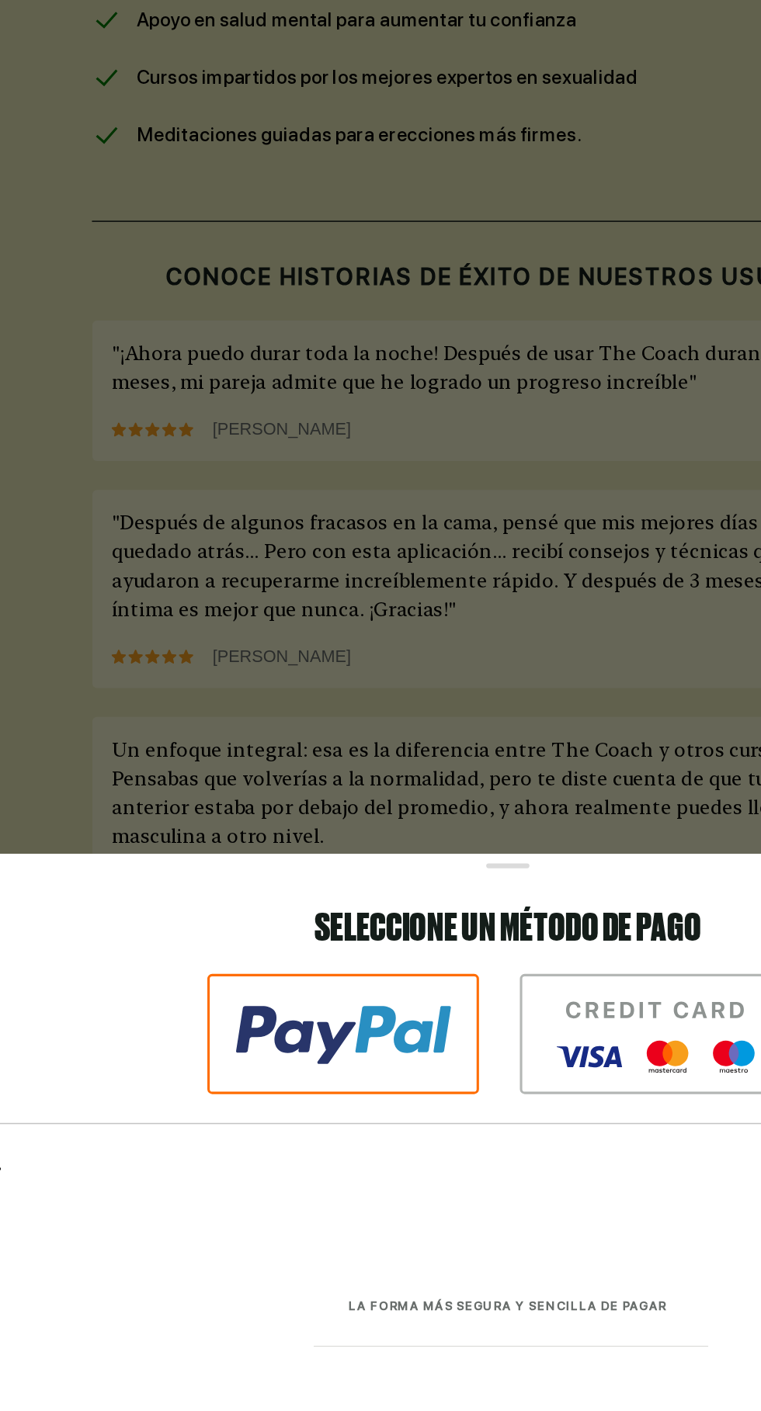
click at [317, 1248] on img at bounding box center [273, 1210] width 175 height 78
click at [307, 1248] on img at bounding box center [273, 1210] width 175 height 78
